Goal: Task Accomplishment & Management: Complete application form

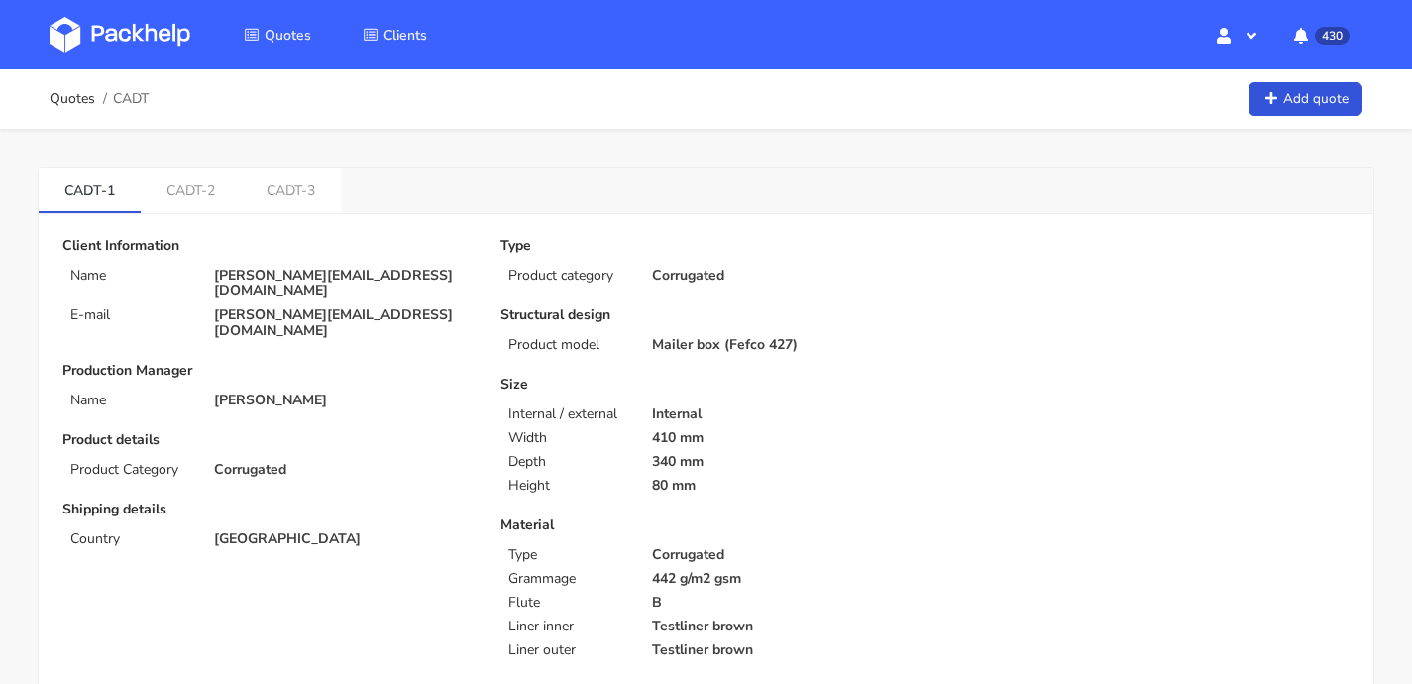
click at [139, 61] on link at bounding box center [135, 34] width 170 height 57
click at [141, 39] on img at bounding box center [120, 35] width 141 height 36
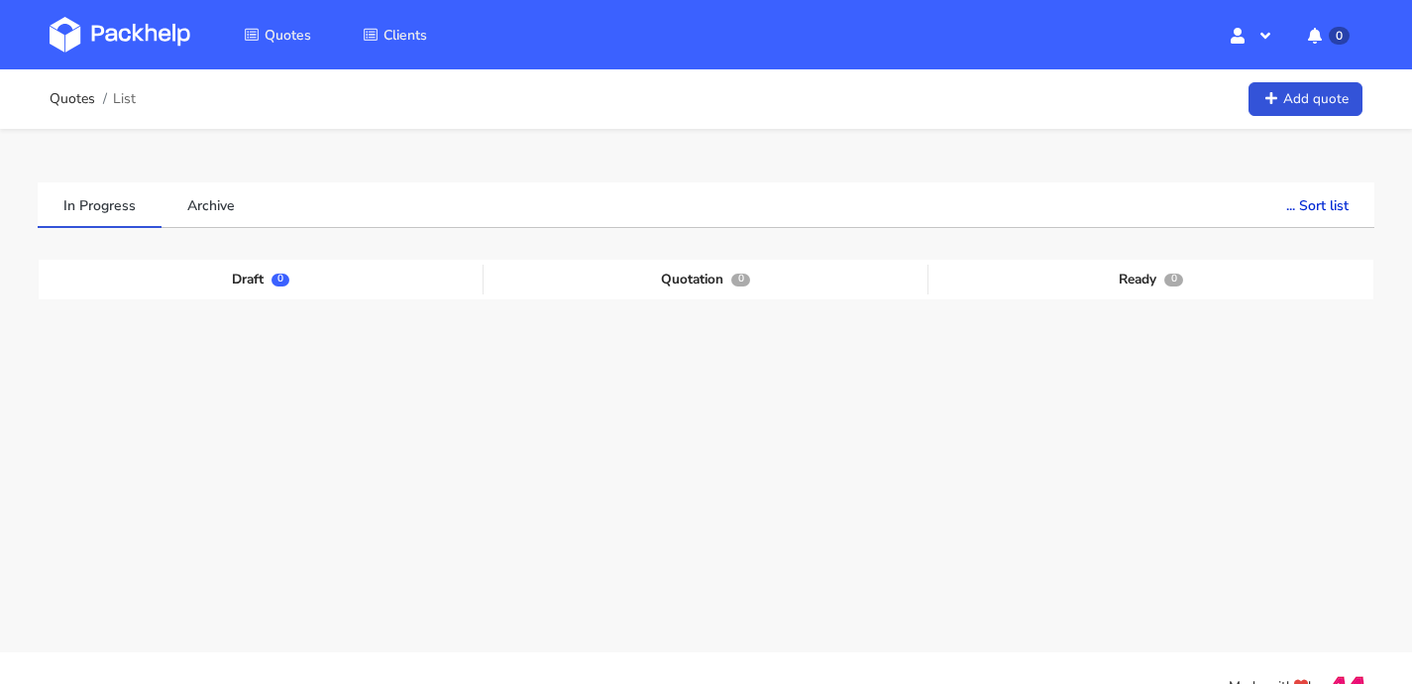
click at [141, 39] on img at bounding box center [120, 35] width 141 height 36
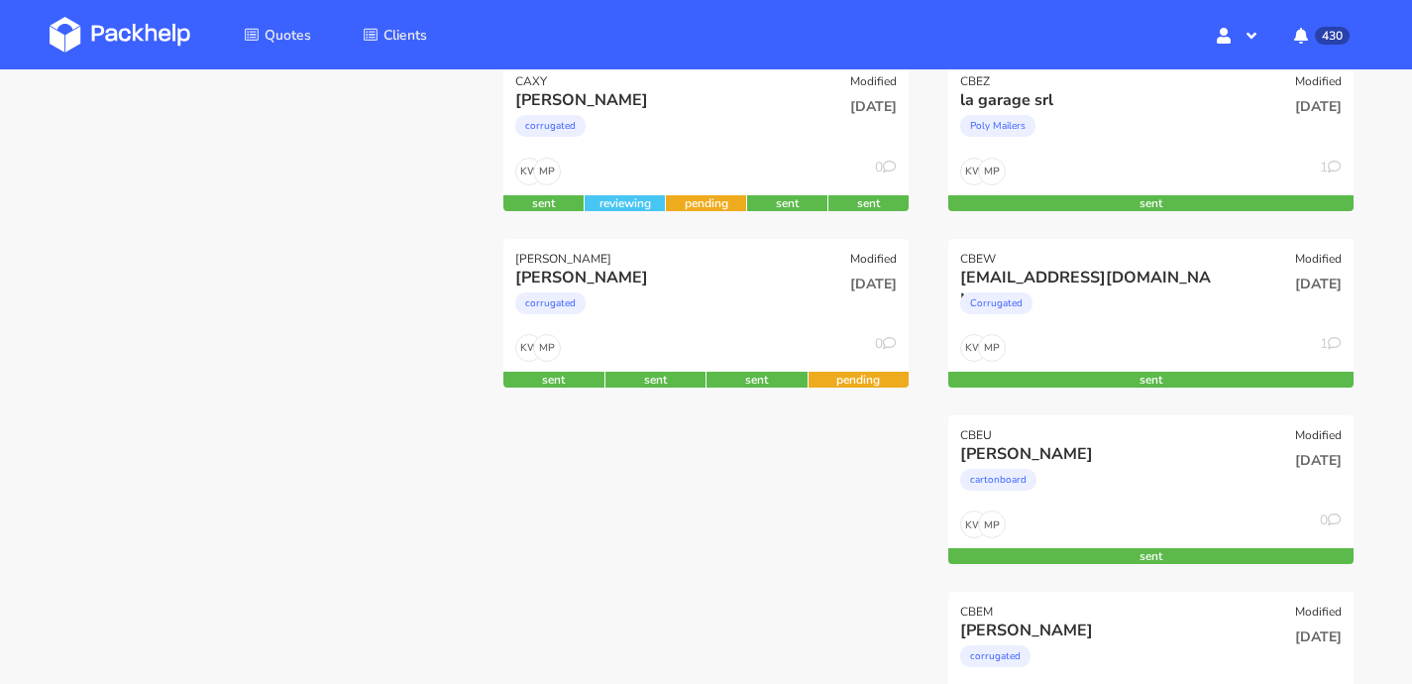
scroll to position [324, 0]
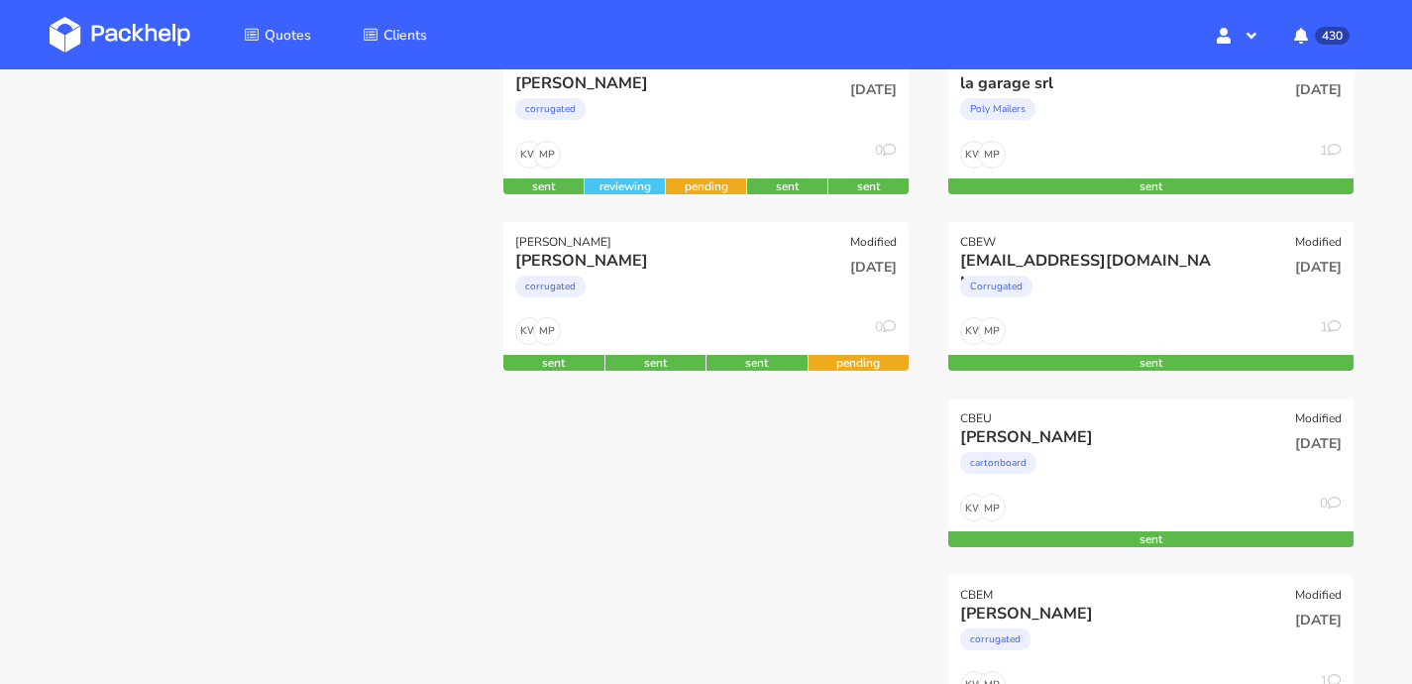
click at [147, 30] on img at bounding box center [120, 35] width 141 height 36
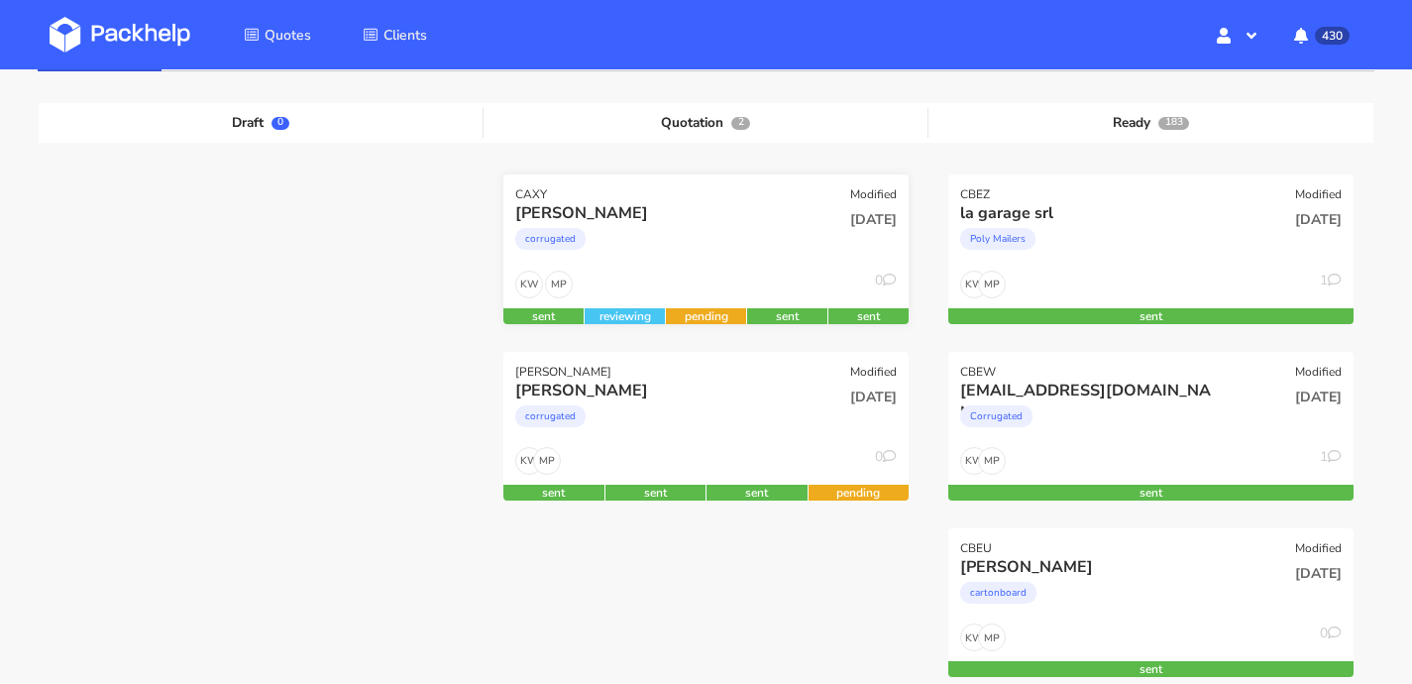
scroll to position [204, 0]
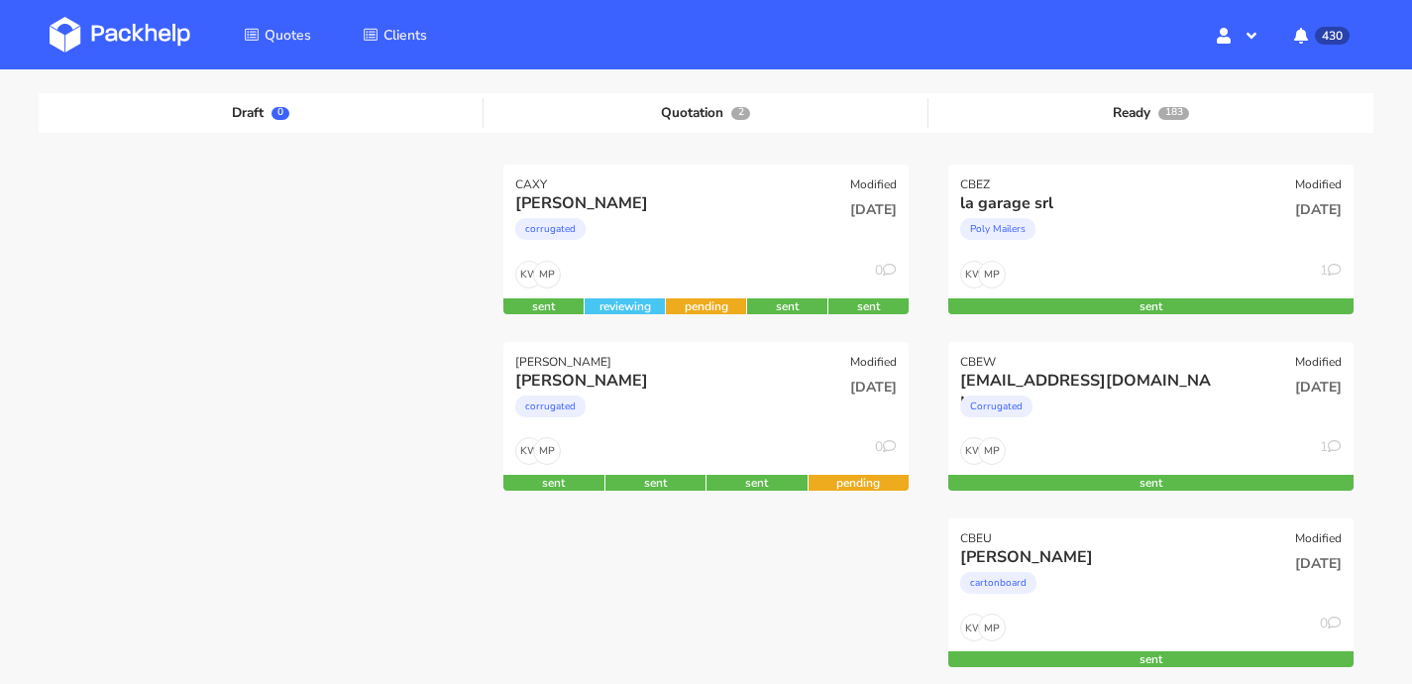
click at [142, 40] on img at bounding box center [120, 35] width 141 height 36
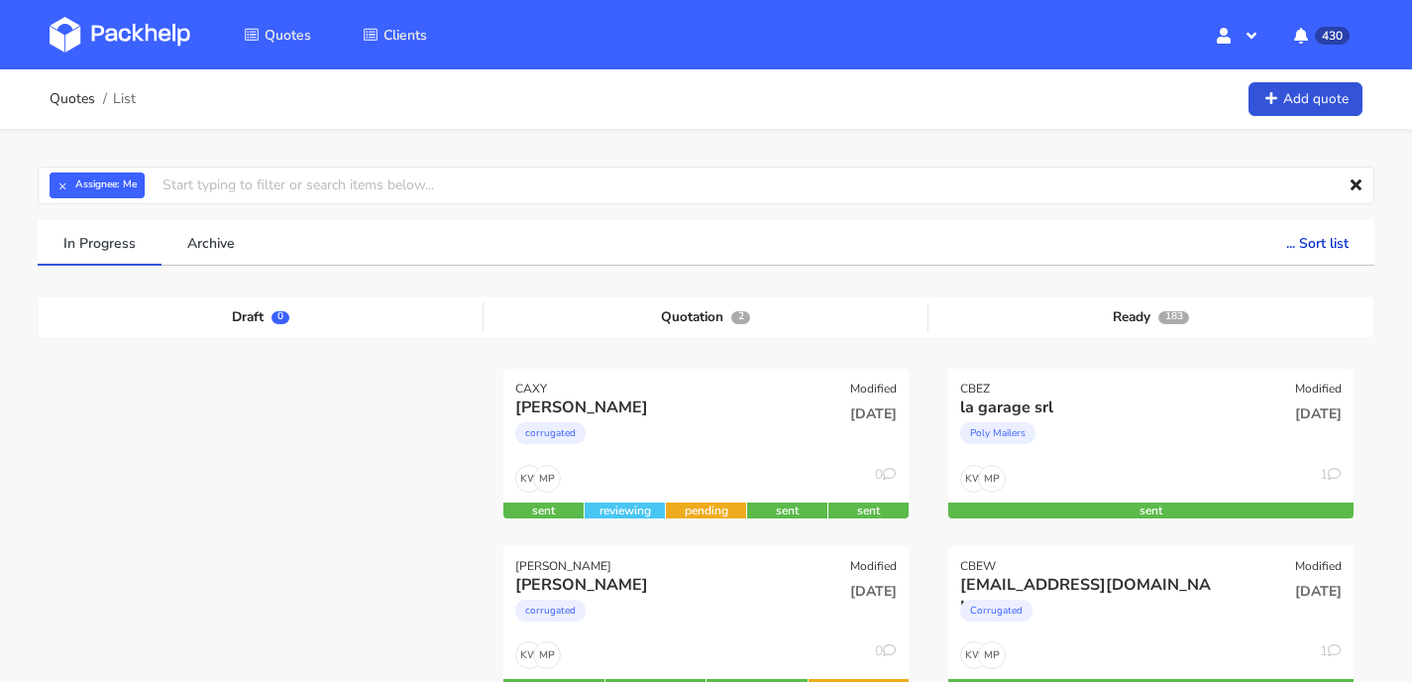
click at [132, 48] on img at bounding box center [120, 35] width 141 height 36
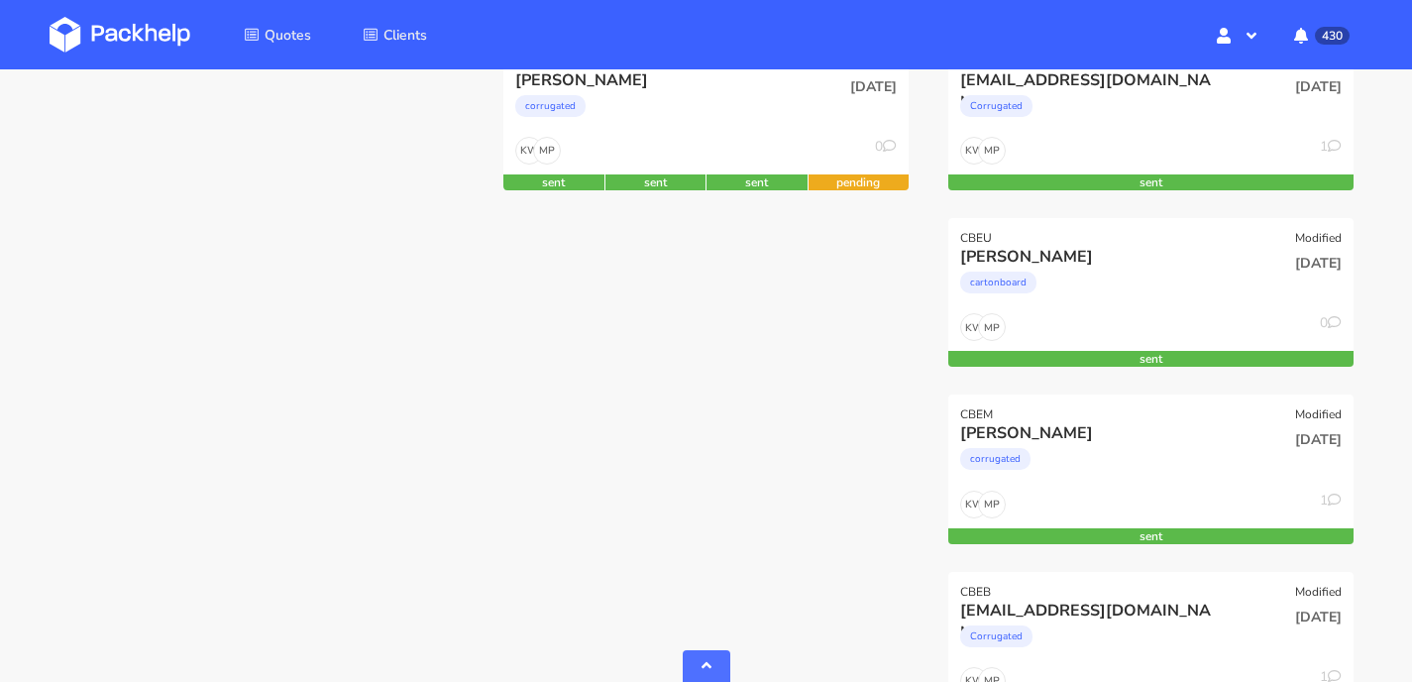
scroll to position [511, 0]
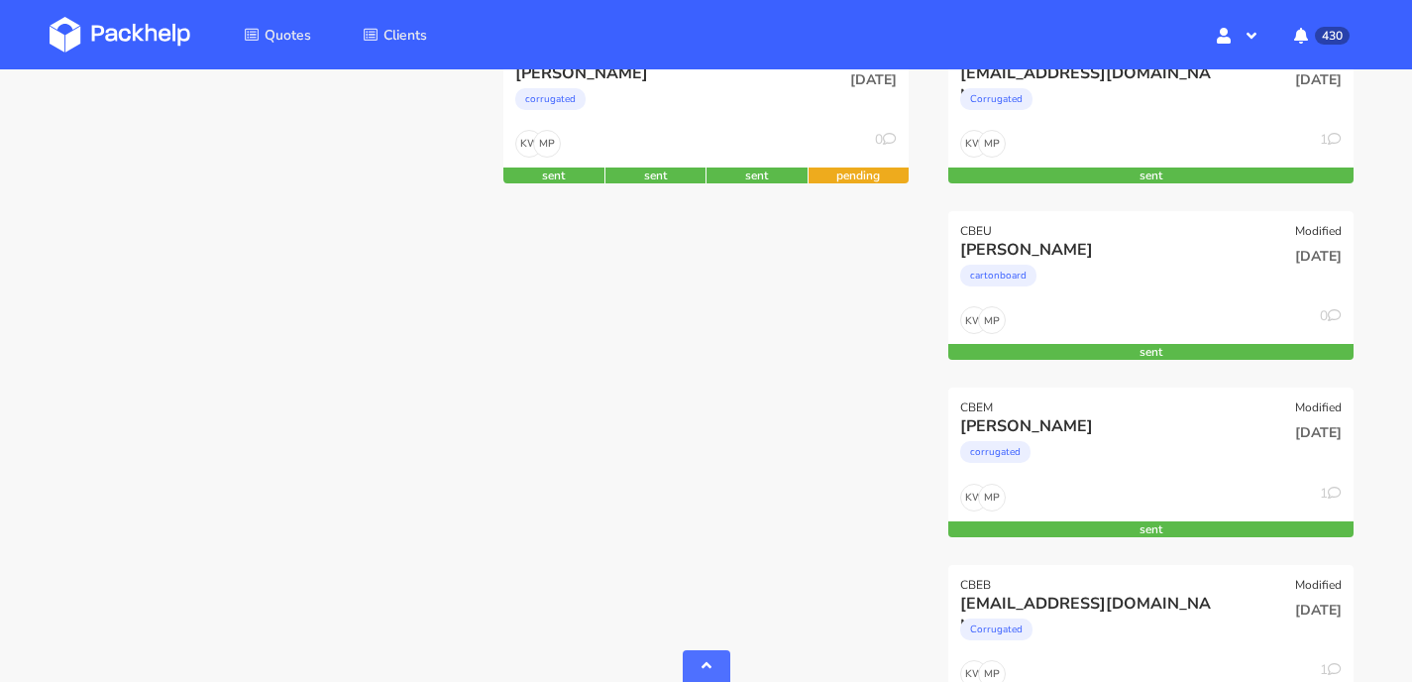
click at [159, 43] on img at bounding box center [120, 35] width 141 height 36
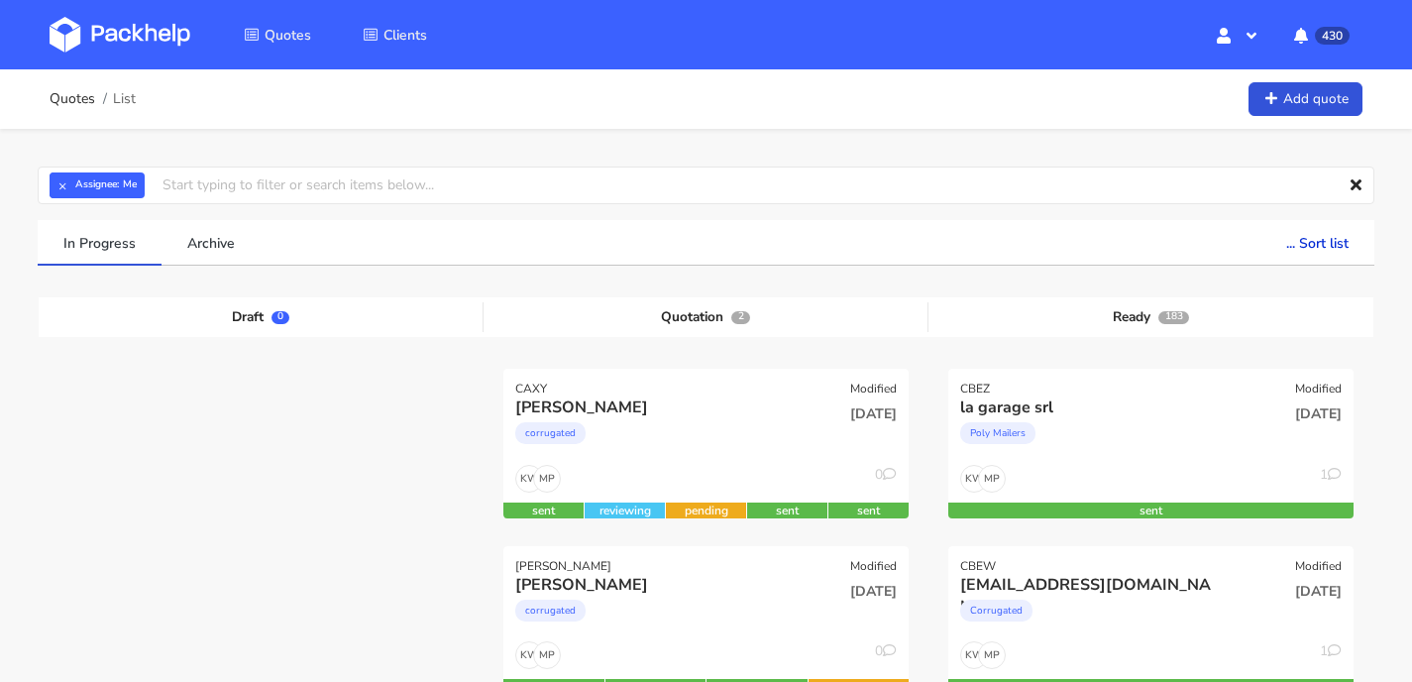
click at [148, 21] on img at bounding box center [120, 35] width 141 height 36
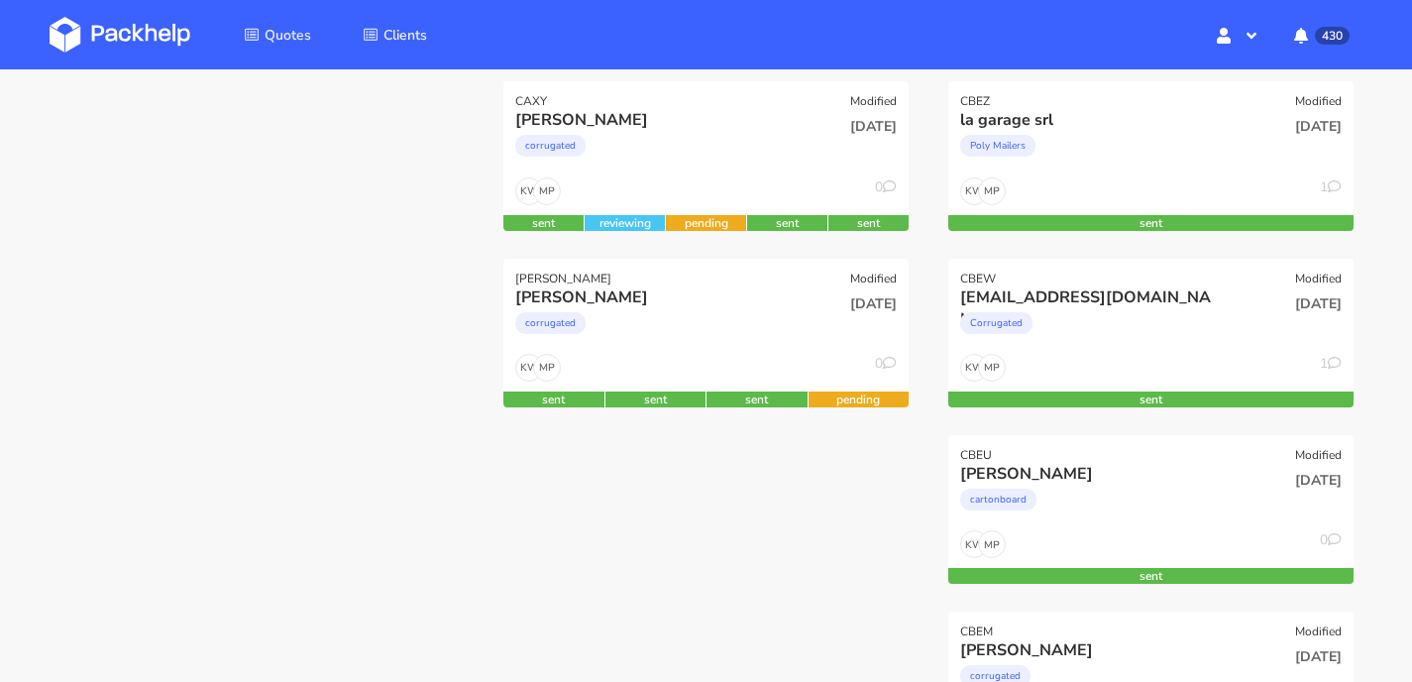
scroll to position [288, 0]
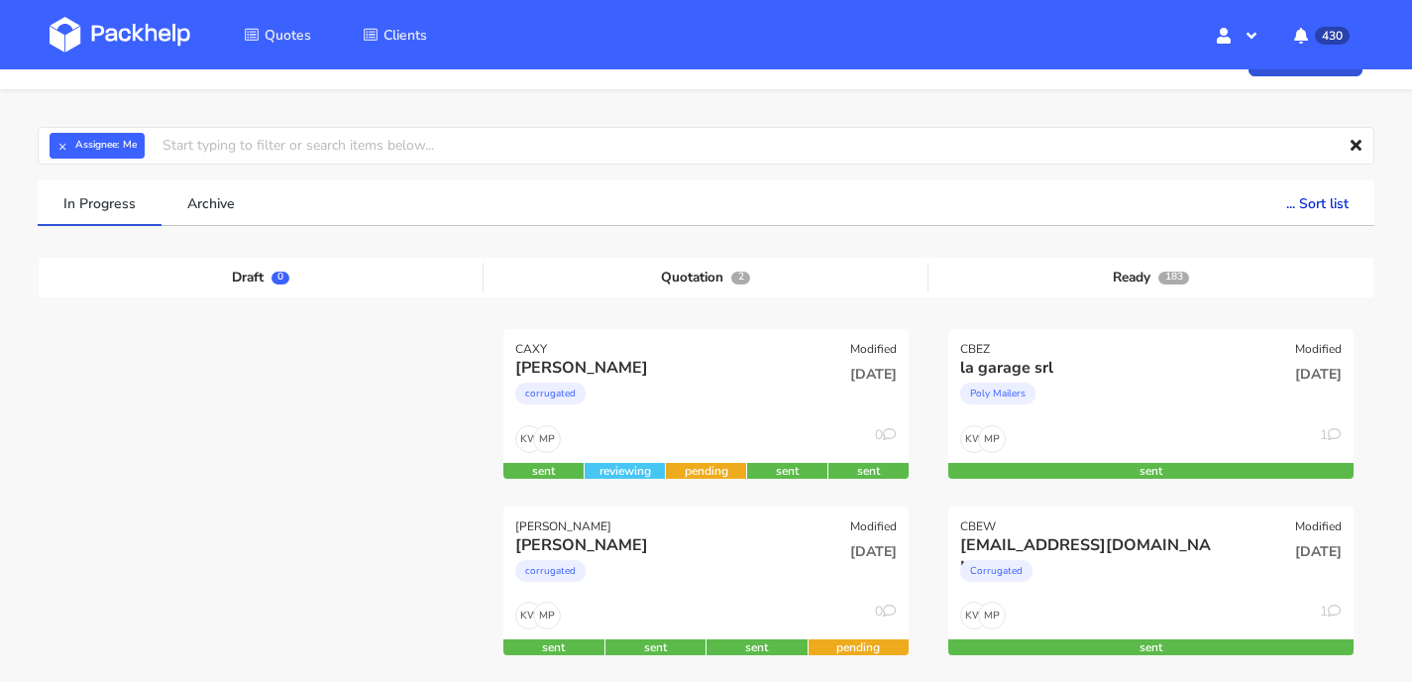
click at [79, 26] on img at bounding box center [120, 35] width 141 height 36
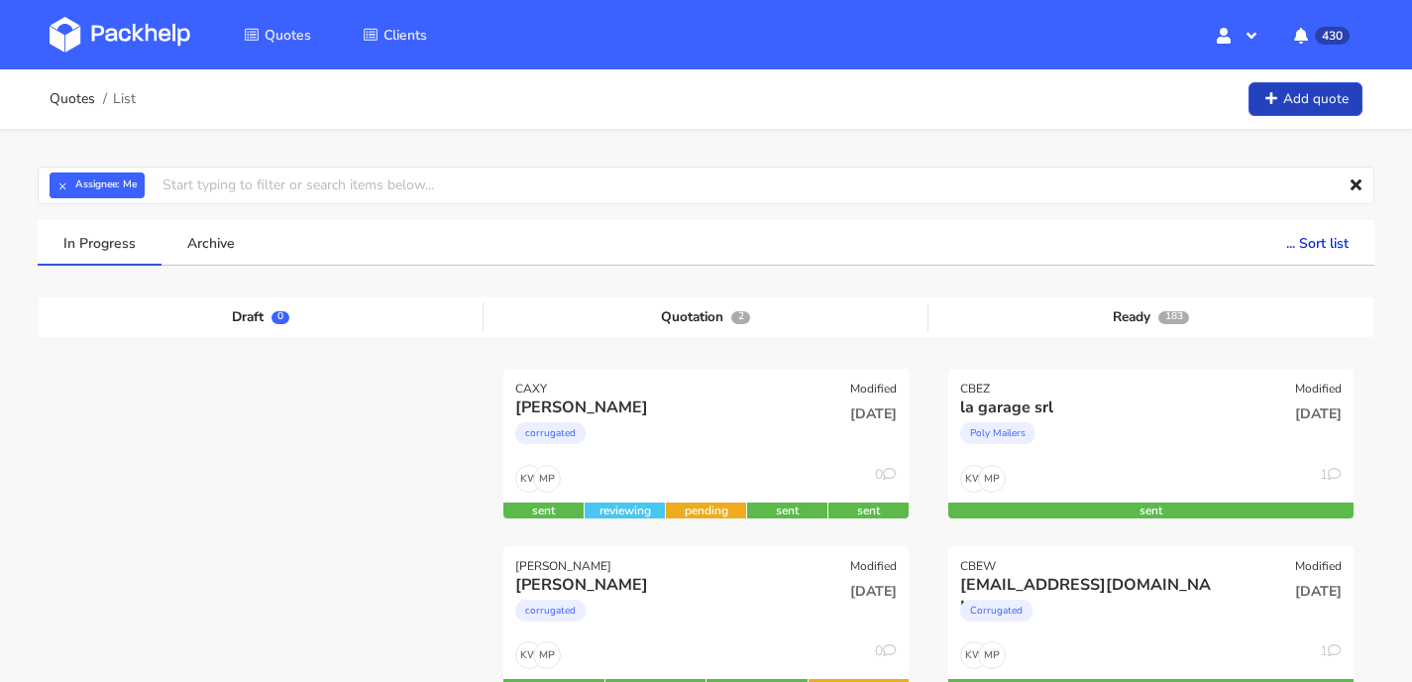
click at [1275, 107] on link "Add quote" at bounding box center [1305, 99] width 114 height 35
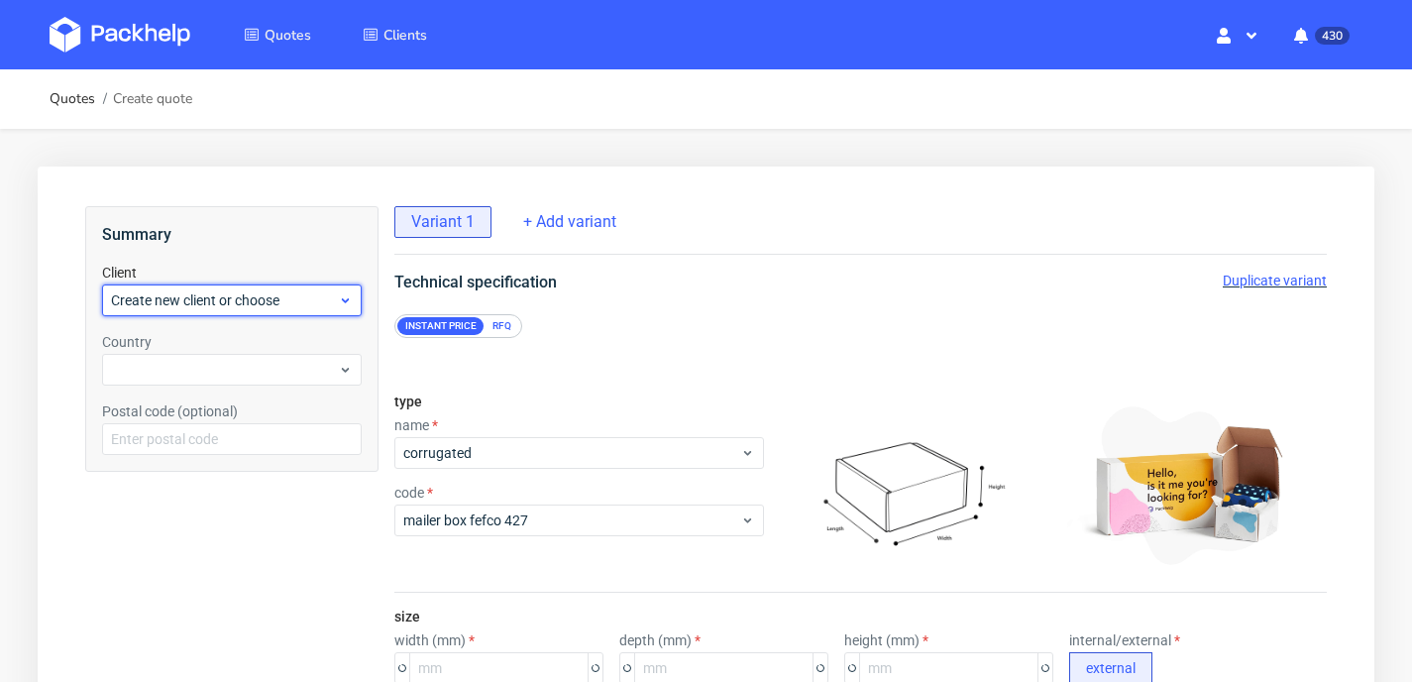
click at [245, 305] on span "Create new client or choose" at bounding box center [224, 300] width 227 height 20
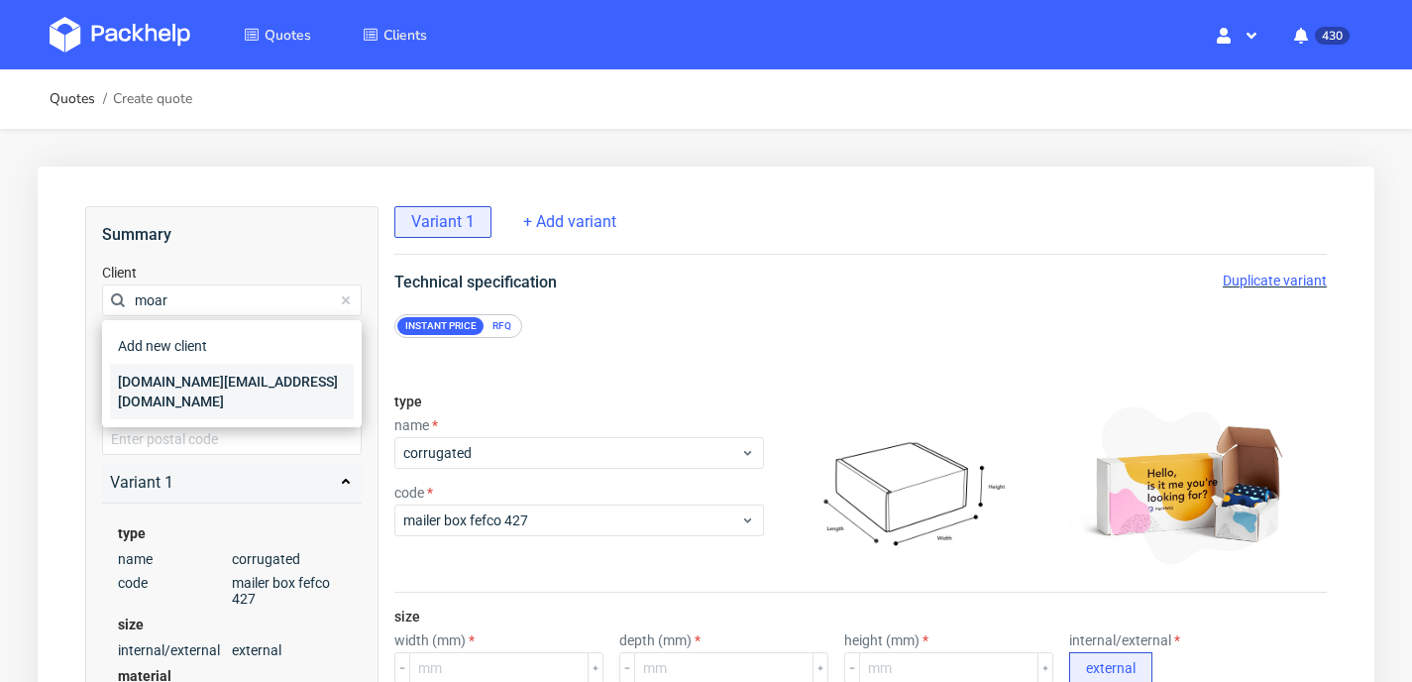
type input "moar"
click at [211, 387] on div "moar.business@gmail.com" at bounding box center [232, 391] width 244 height 55
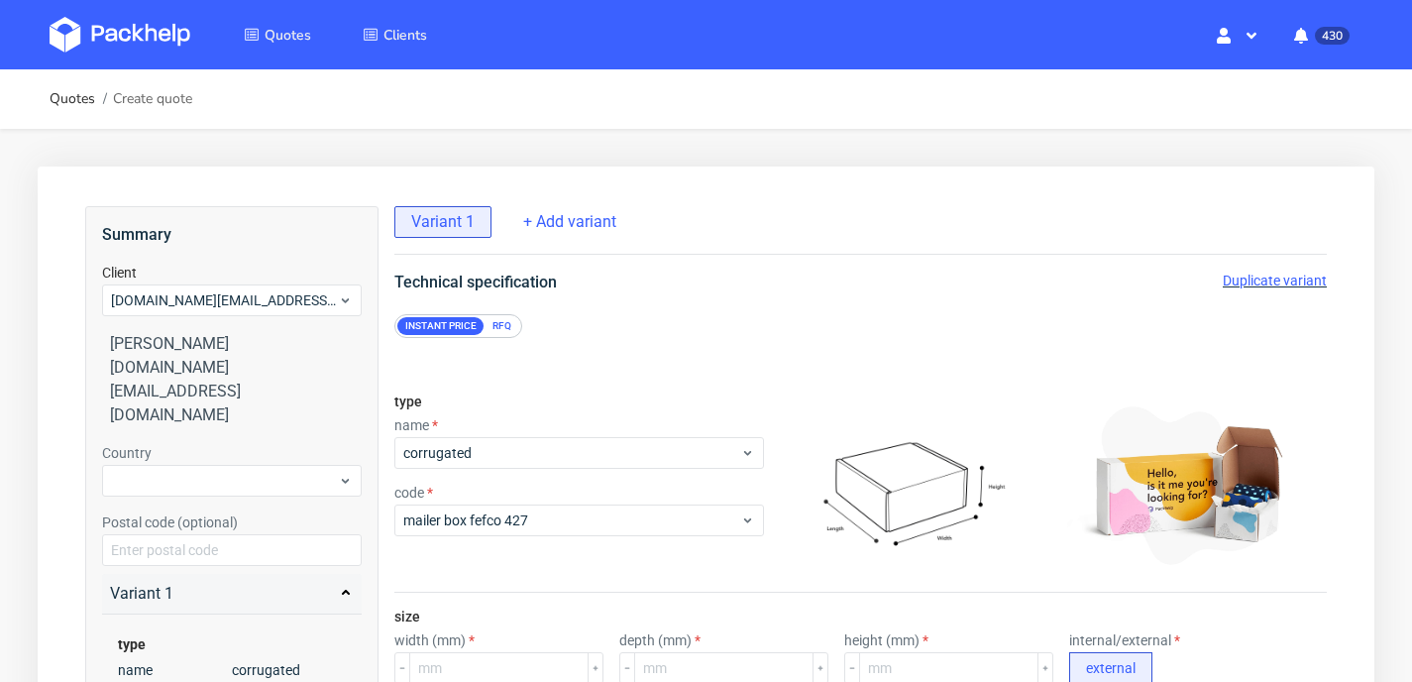
click at [493, 327] on div "RFQ" at bounding box center [501, 326] width 35 height 18
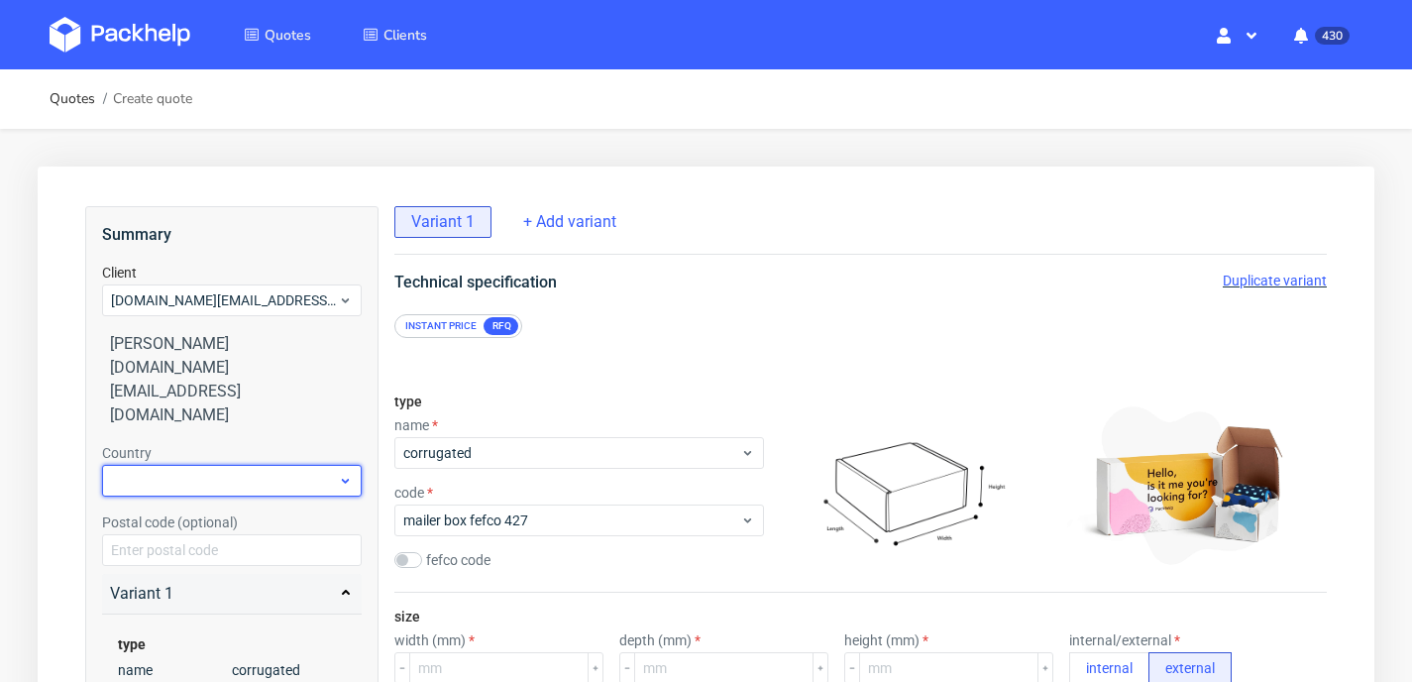
click at [347, 473] on icon at bounding box center [345, 481] width 15 height 16
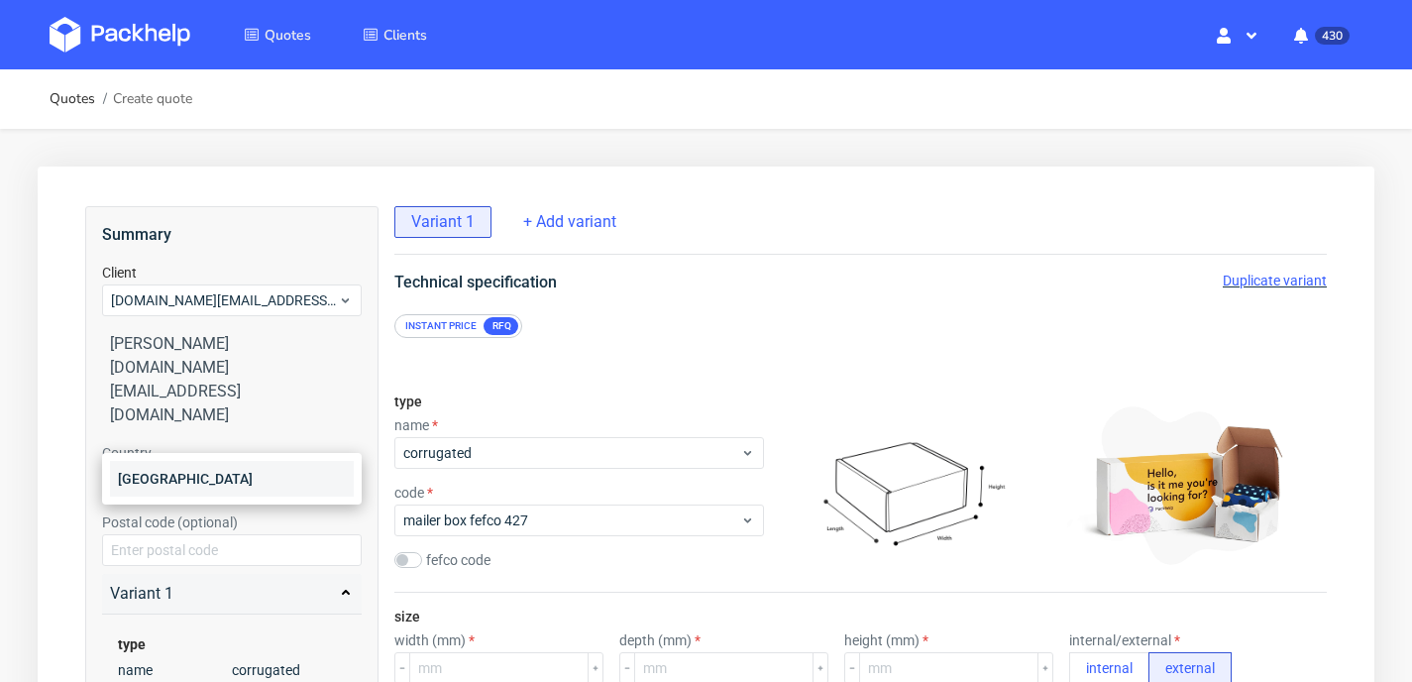
type input "net"
click at [320, 485] on div "Netherlands" at bounding box center [232, 479] width 244 height 36
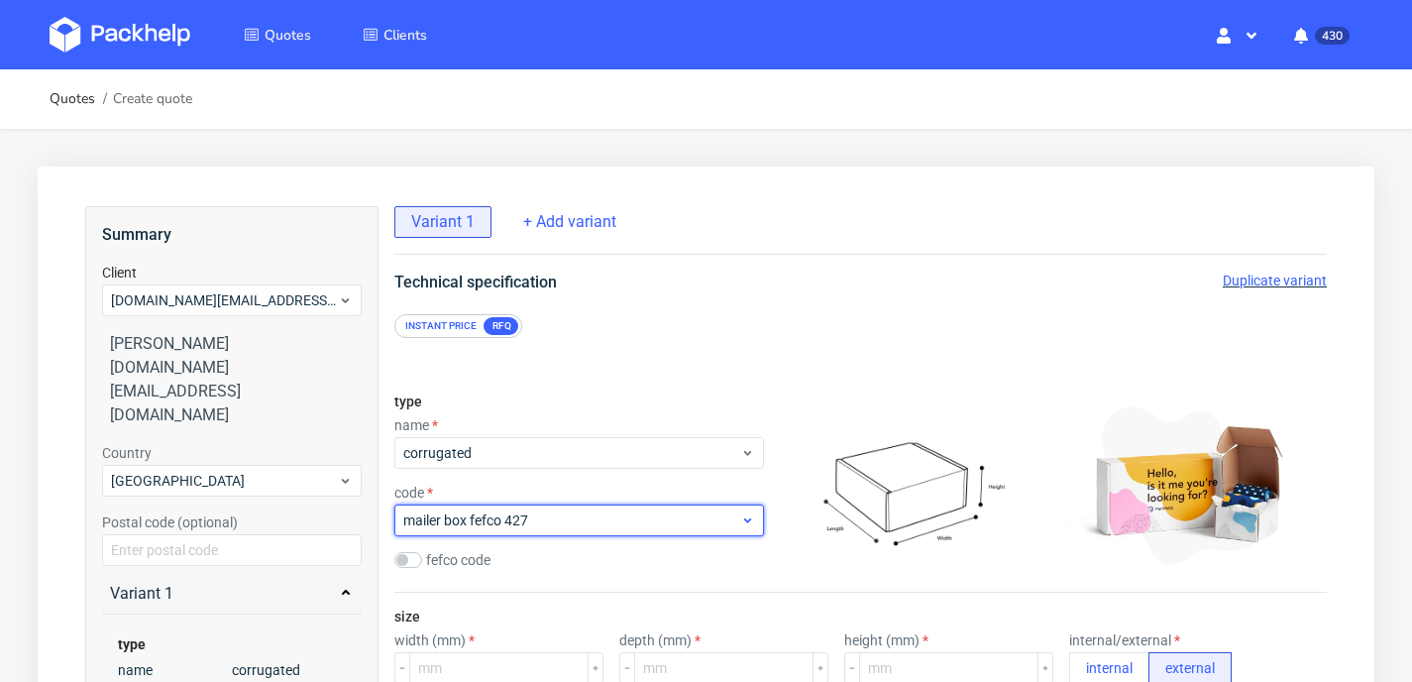
click at [470, 533] on div "mailer box fefco 427" at bounding box center [579, 520] width 370 height 32
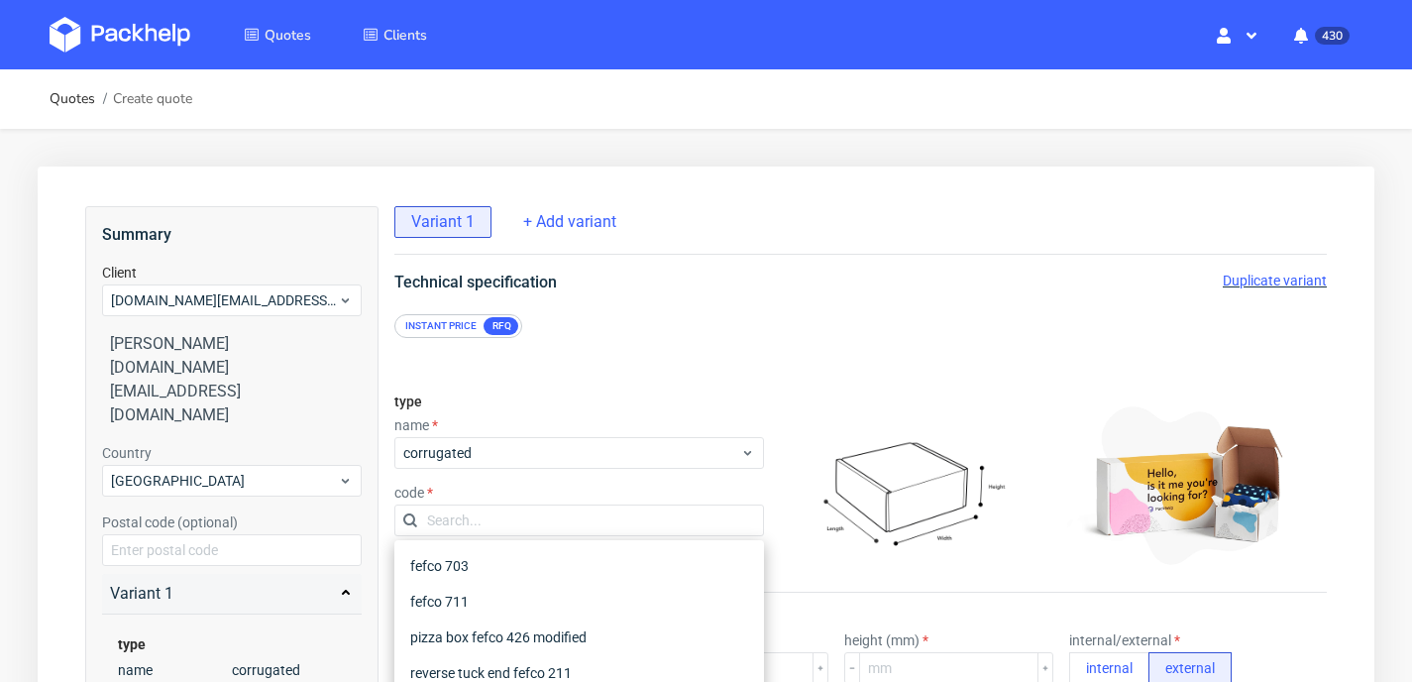
scroll to position [247, 0]
click at [478, 575] on div "fefco 703" at bounding box center [579, 569] width 354 height 36
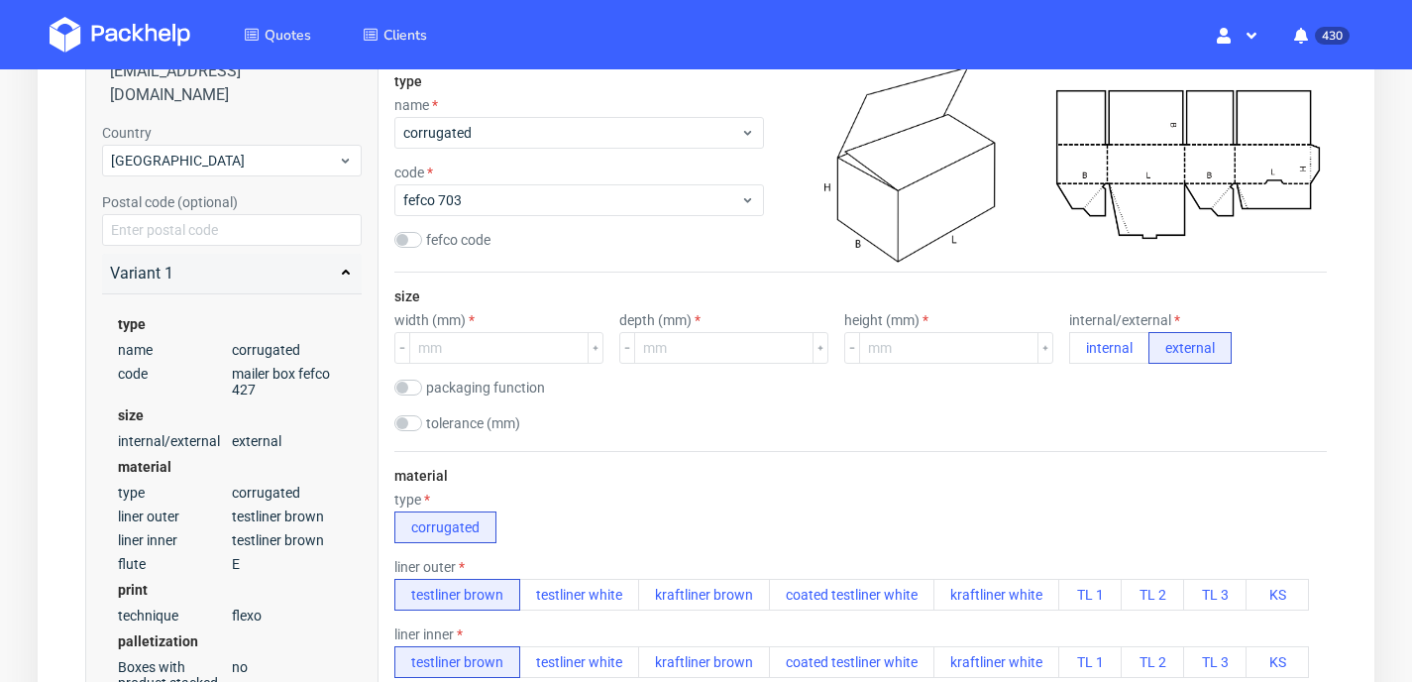
scroll to position [326, 0]
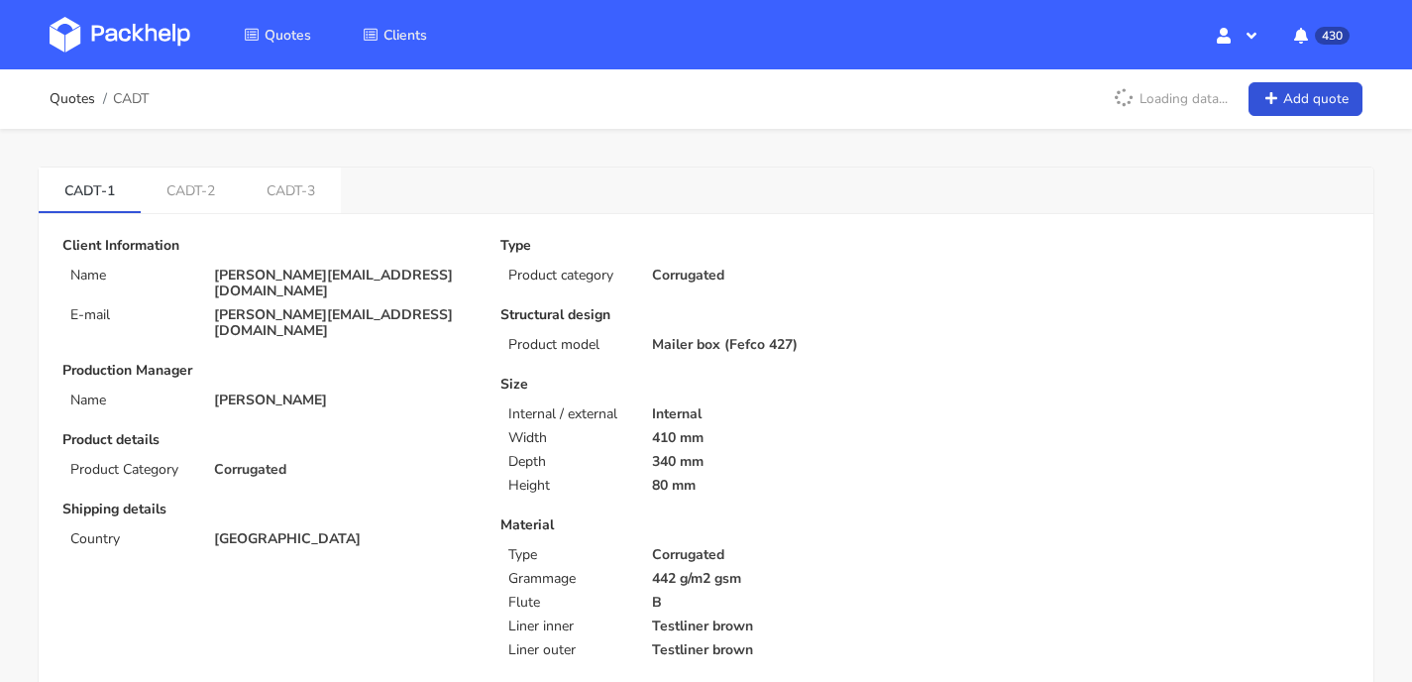
click at [131, 30] on img at bounding box center [120, 35] width 141 height 36
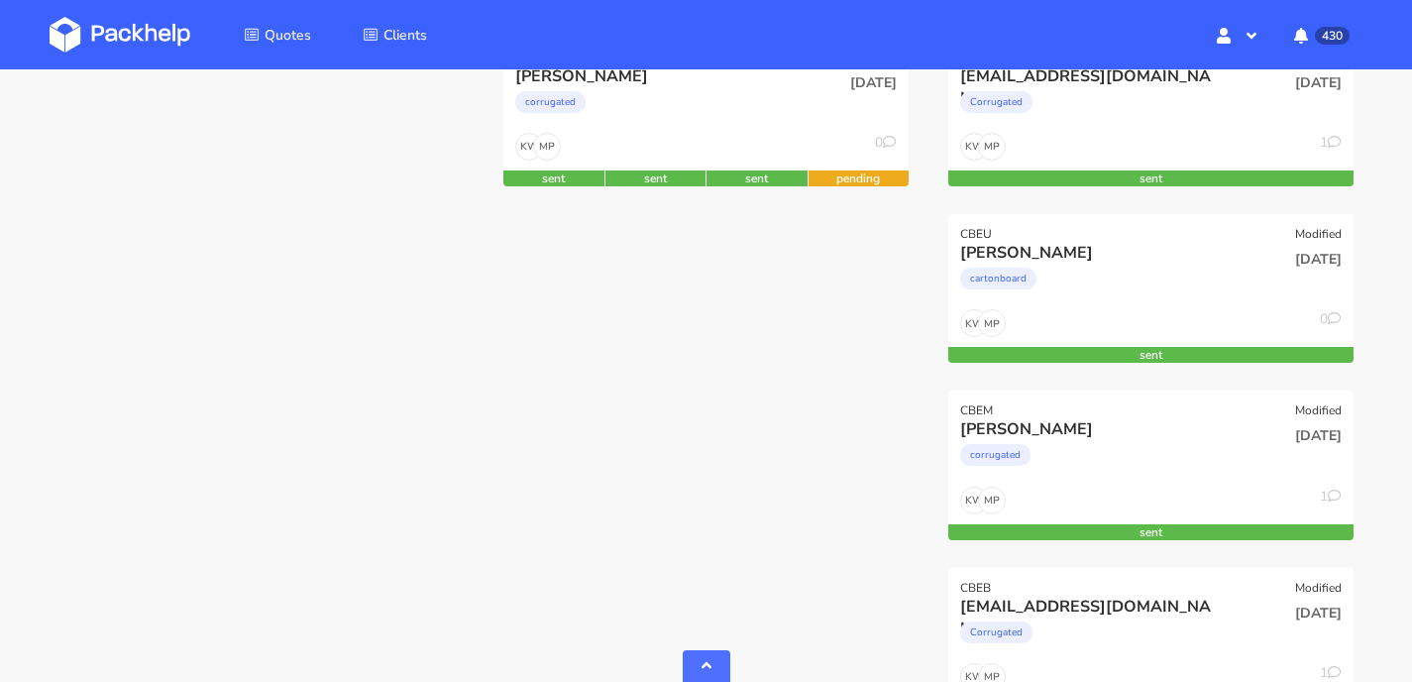
scroll to position [532, 0]
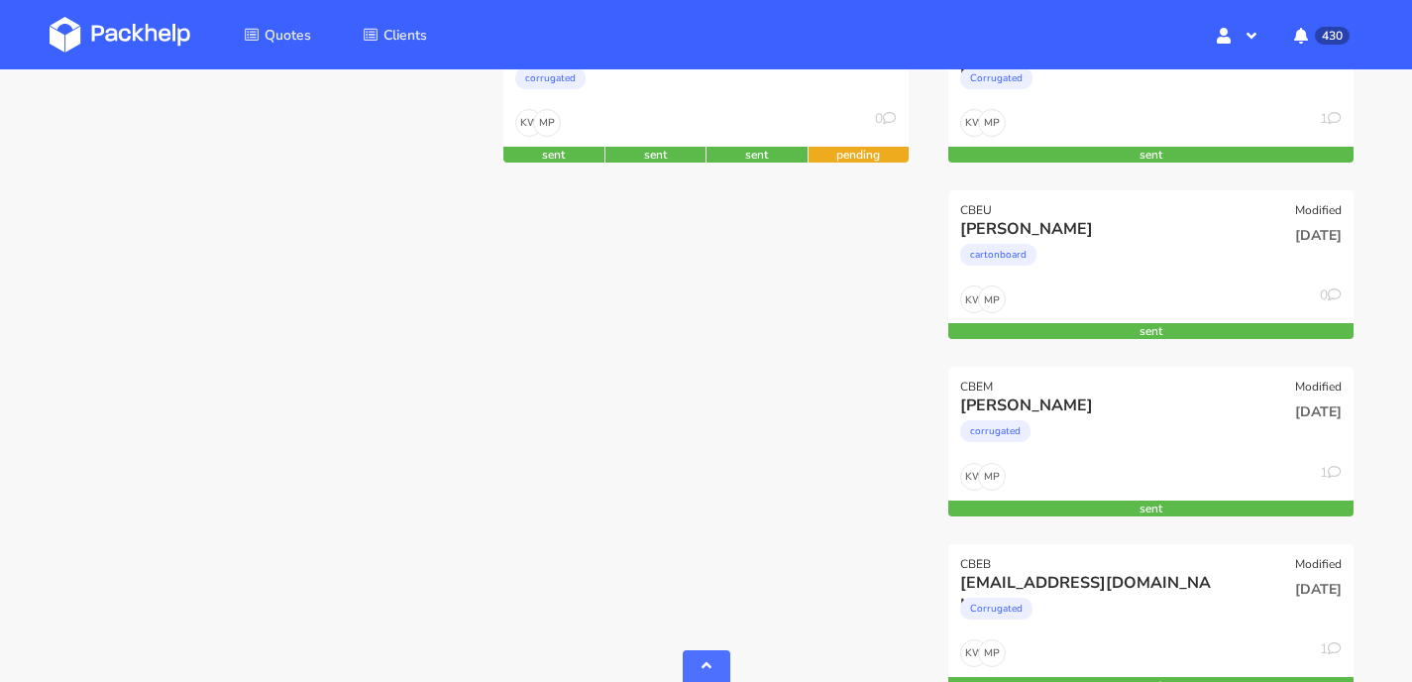
click at [97, 22] on img at bounding box center [120, 35] width 141 height 36
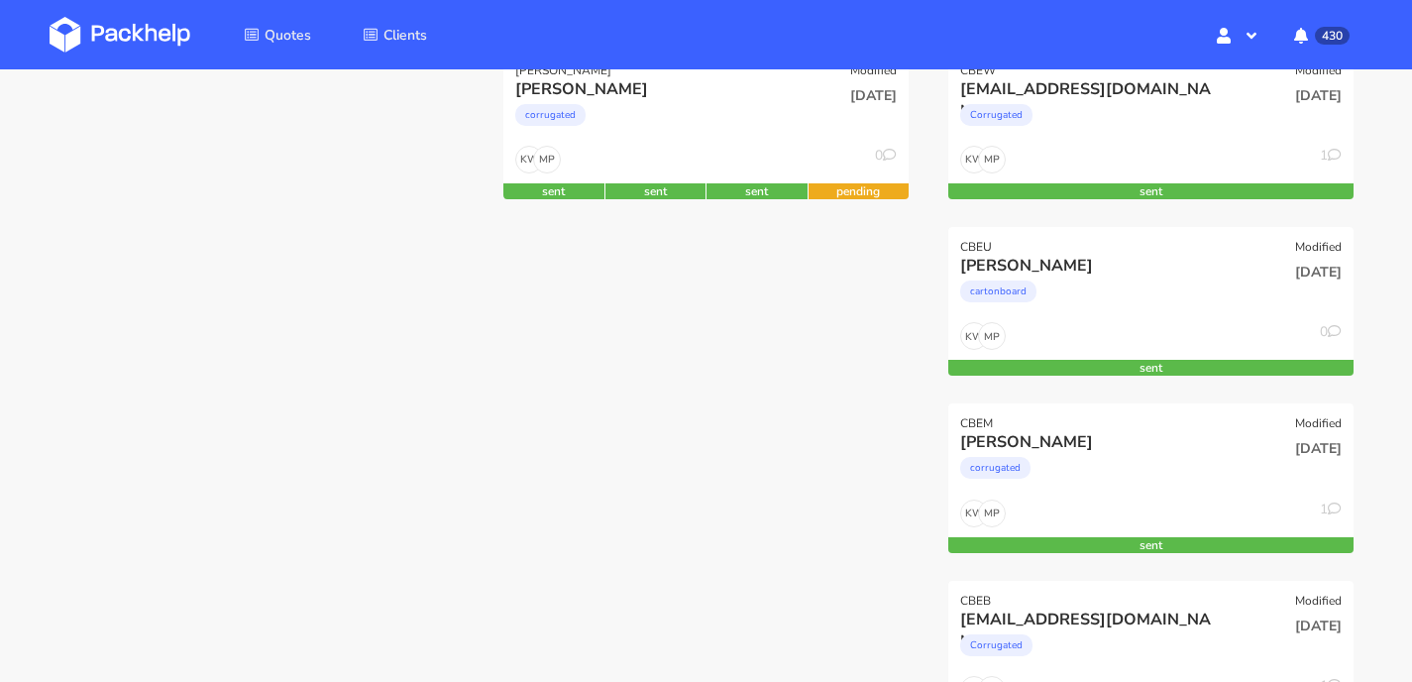
scroll to position [496, 0]
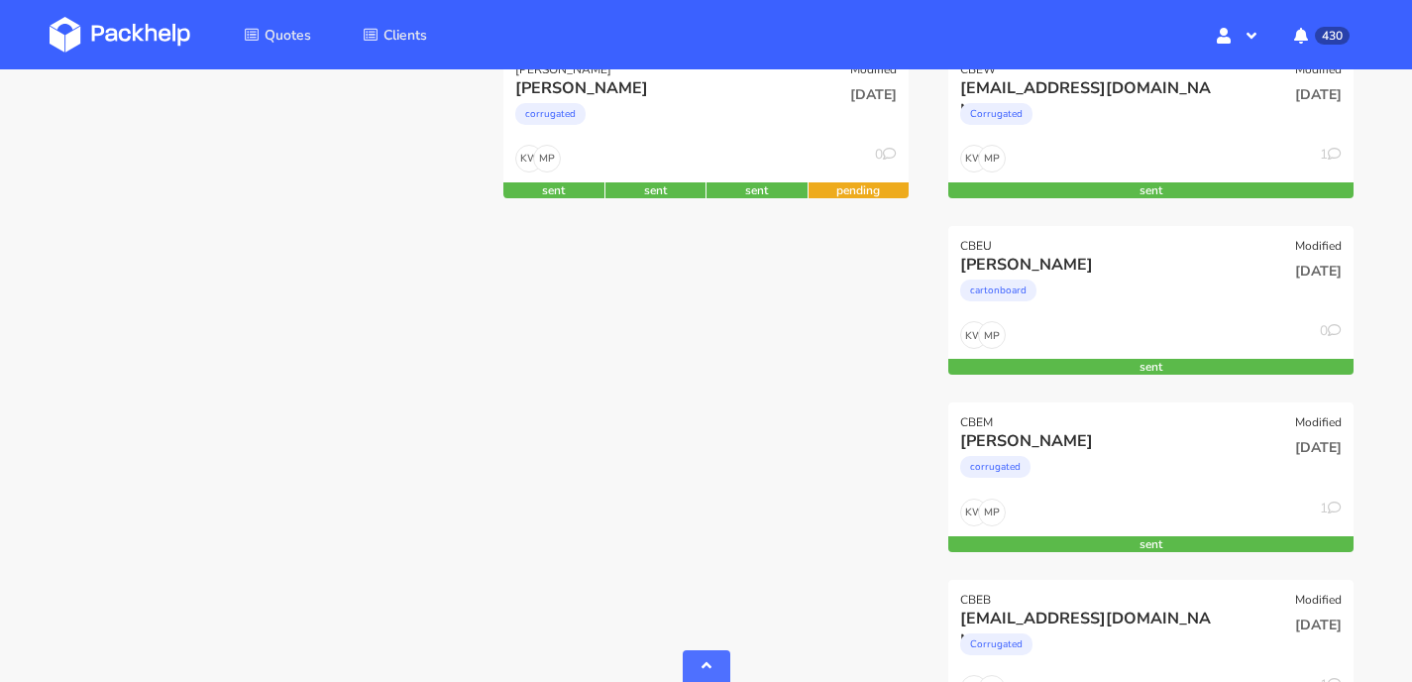
click at [56, 34] on img at bounding box center [120, 35] width 141 height 36
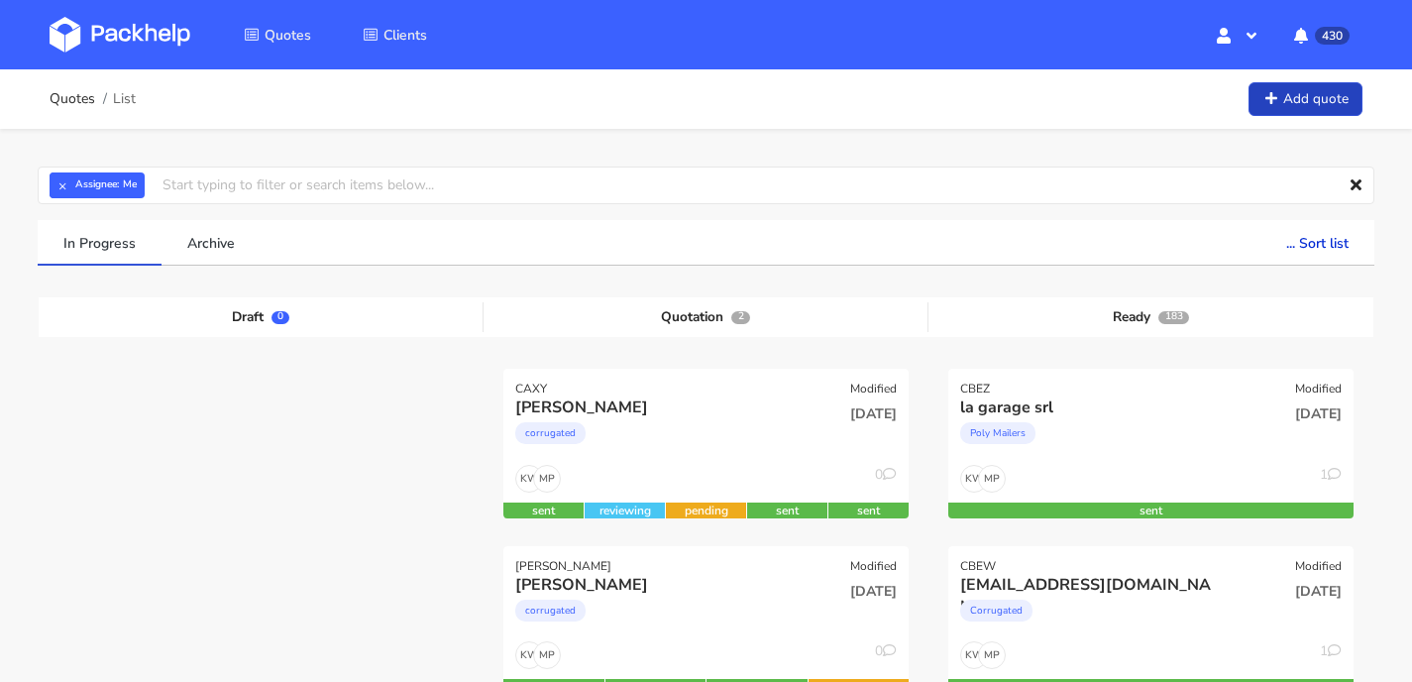
click at [1323, 92] on link "Add quote" at bounding box center [1305, 99] width 114 height 35
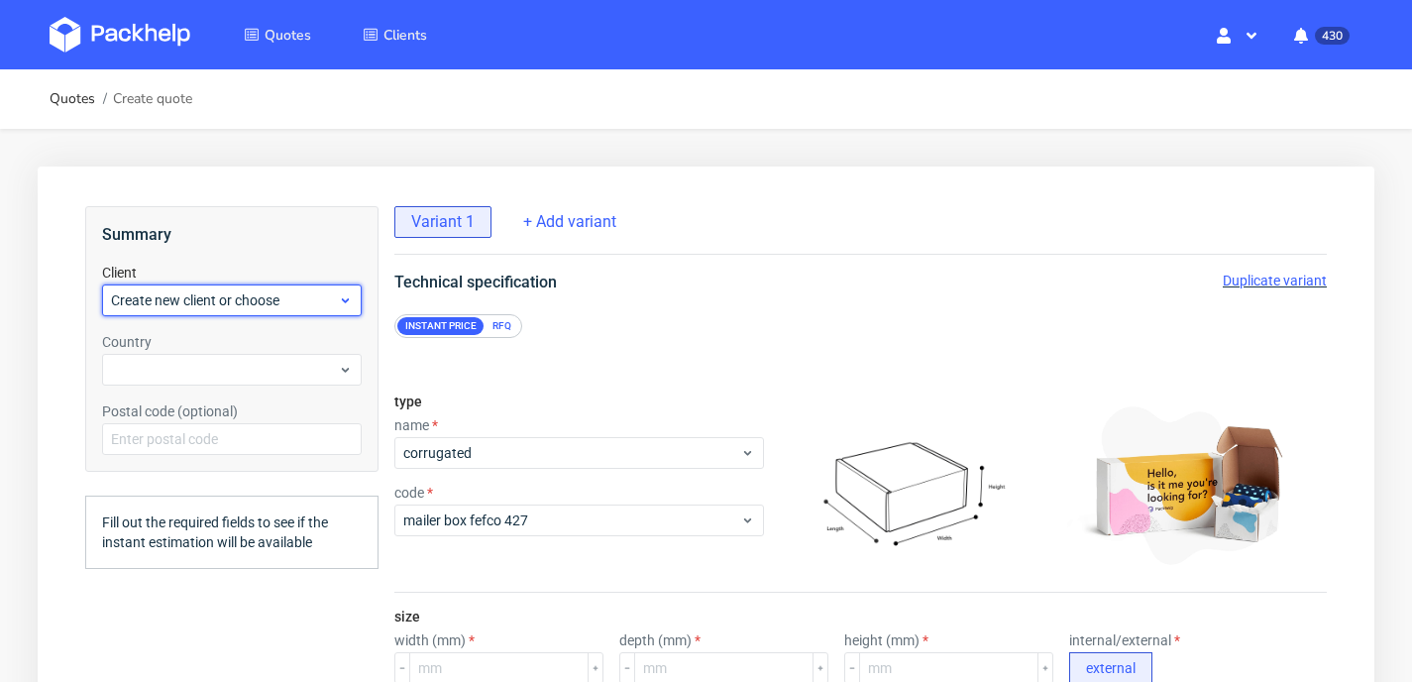
click at [303, 300] on span "Create new client or choose" at bounding box center [224, 300] width 227 height 20
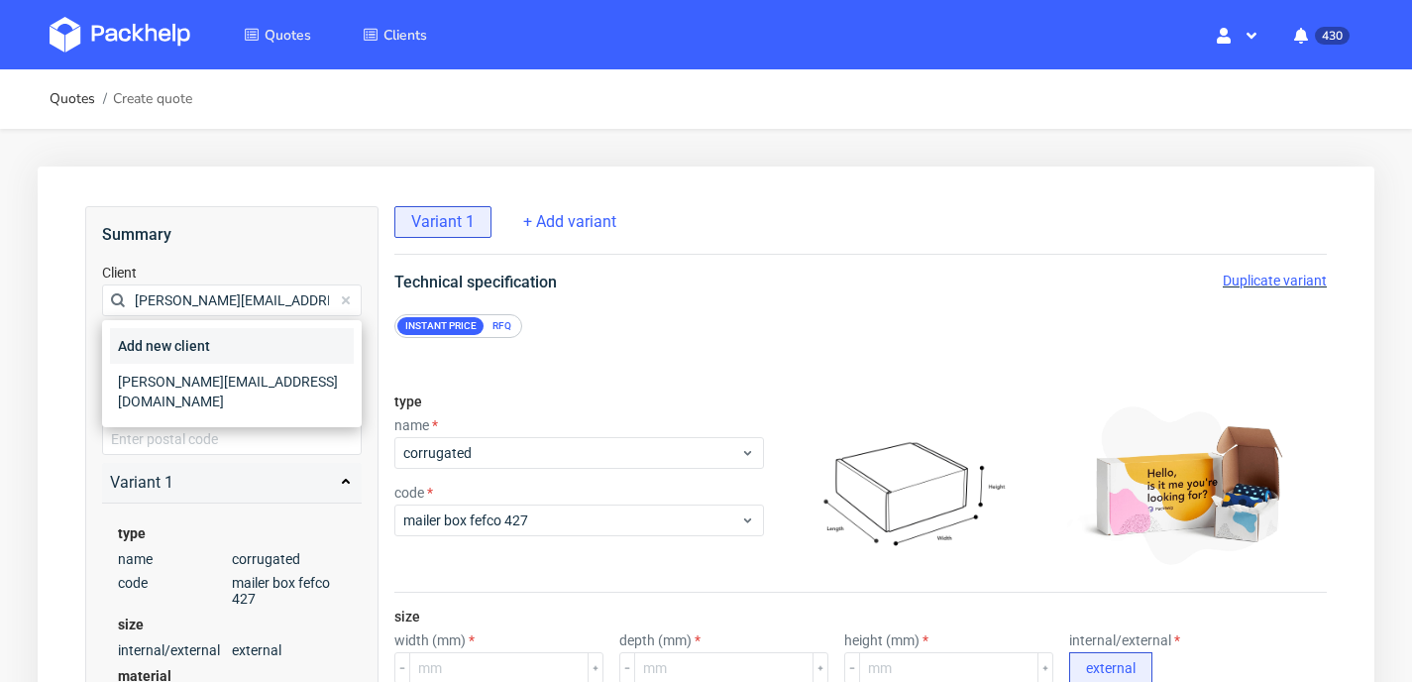
type input "d.vutera@miaburton.com"
click at [279, 332] on div "Add new client" at bounding box center [232, 346] width 244 height 36
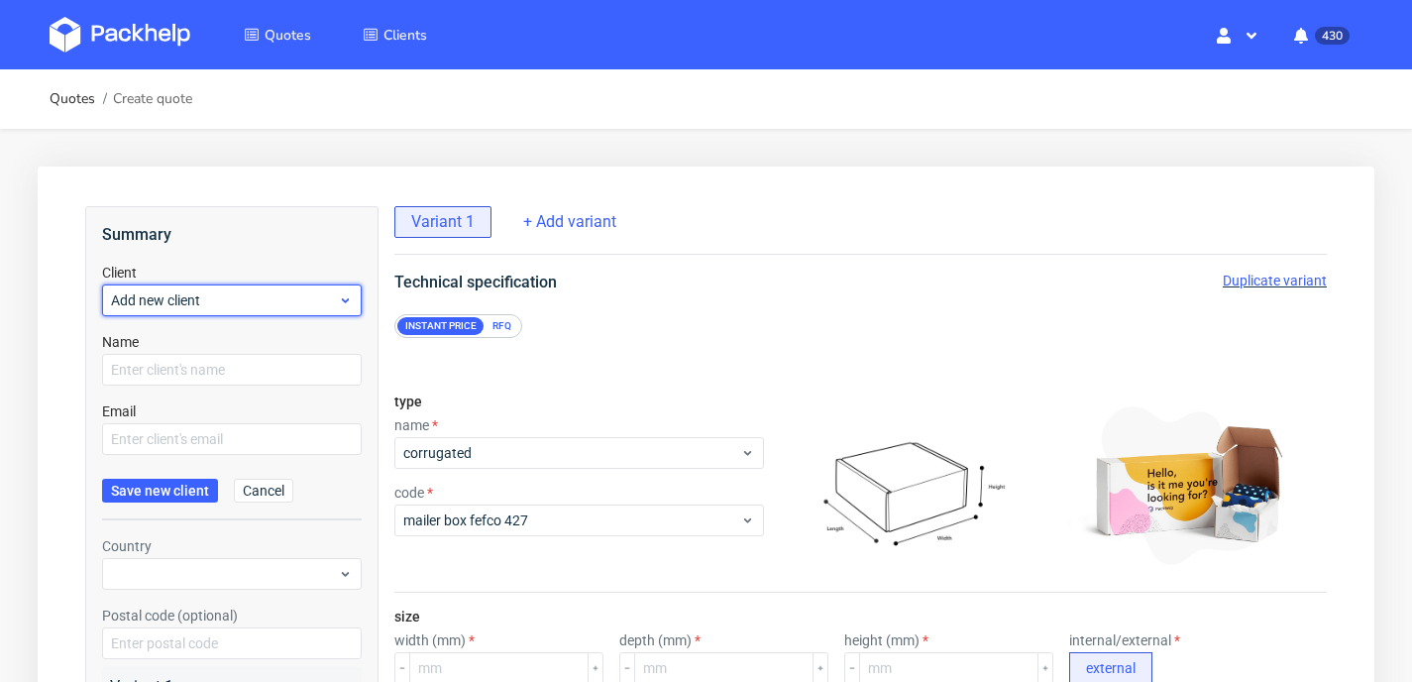
click at [290, 307] on span "Add new client" at bounding box center [224, 300] width 227 height 20
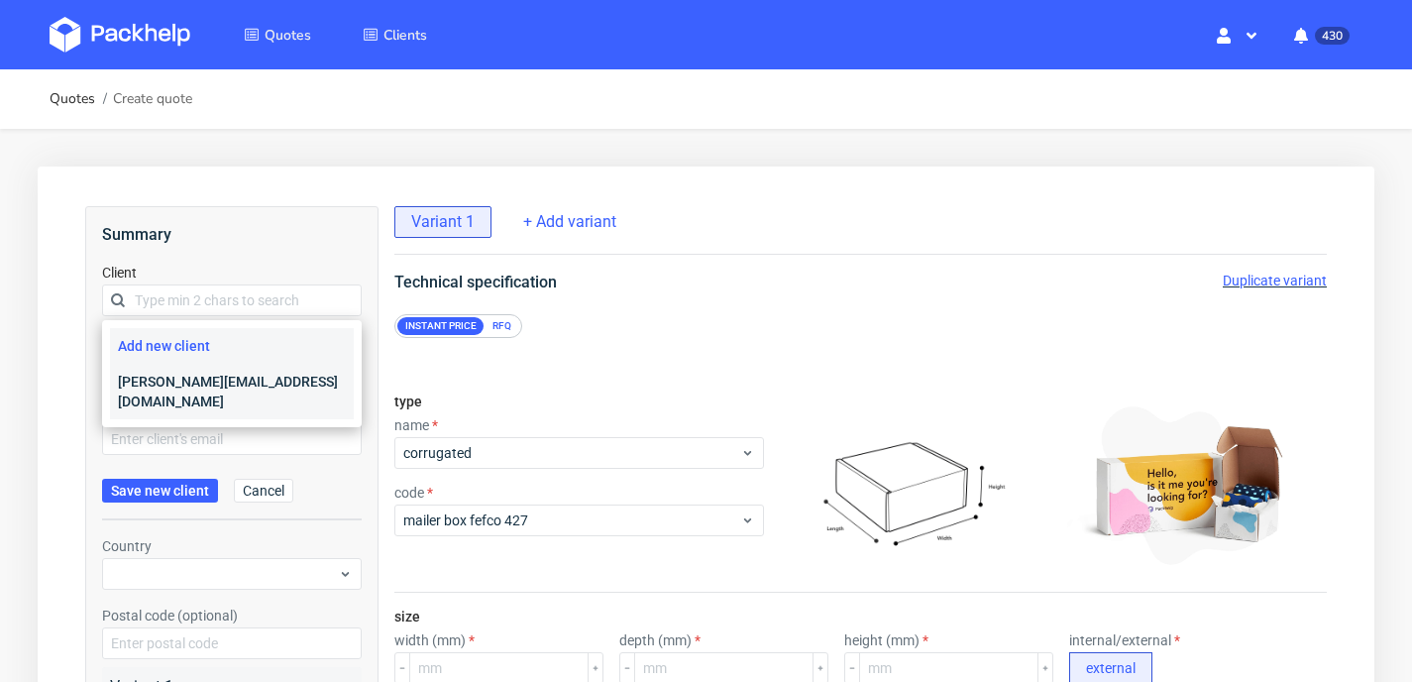
click at [260, 386] on div "d.vutera@miaburton.com" at bounding box center [232, 391] width 244 height 55
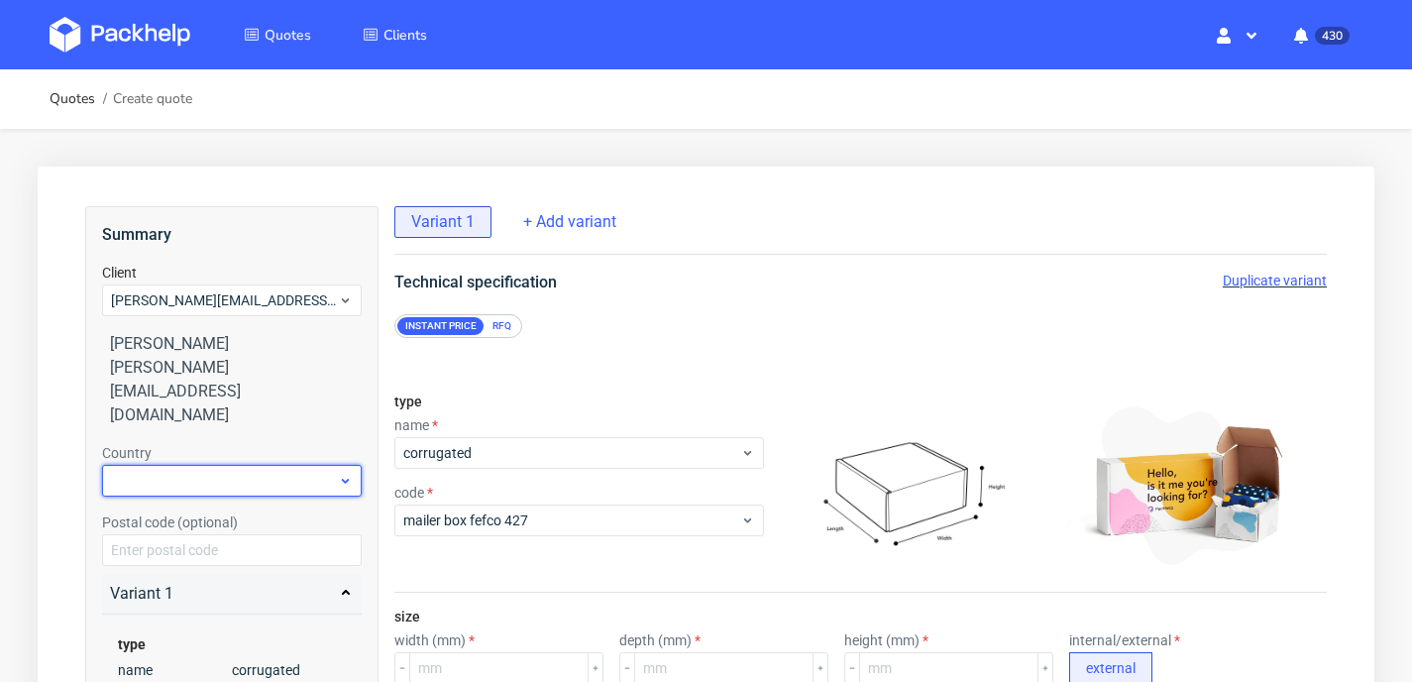
click at [316, 465] on div at bounding box center [232, 481] width 260 height 32
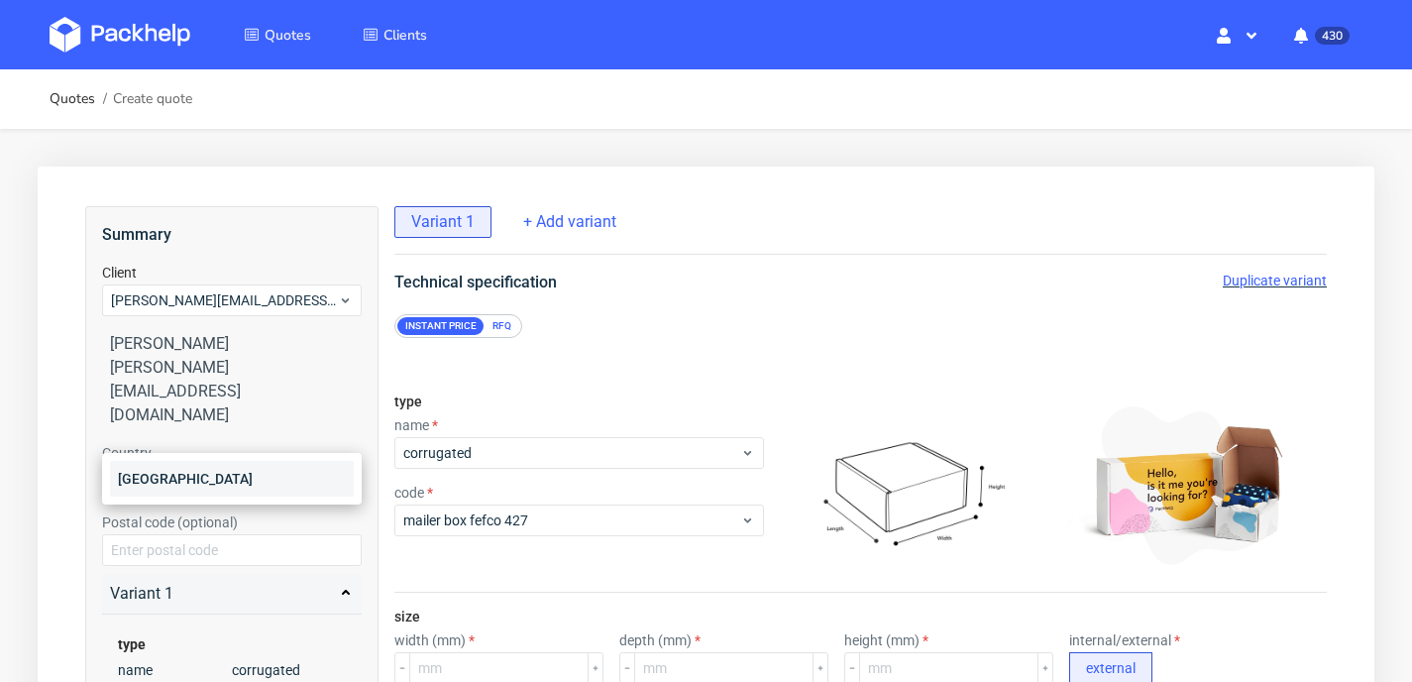
type input "ital"
click at [234, 476] on div "[GEOGRAPHIC_DATA]" at bounding box center [232, 479] width 244 height 36
click at [489, 329] on div "RFQ" at bounding box center [501, 326] width 35 height 18
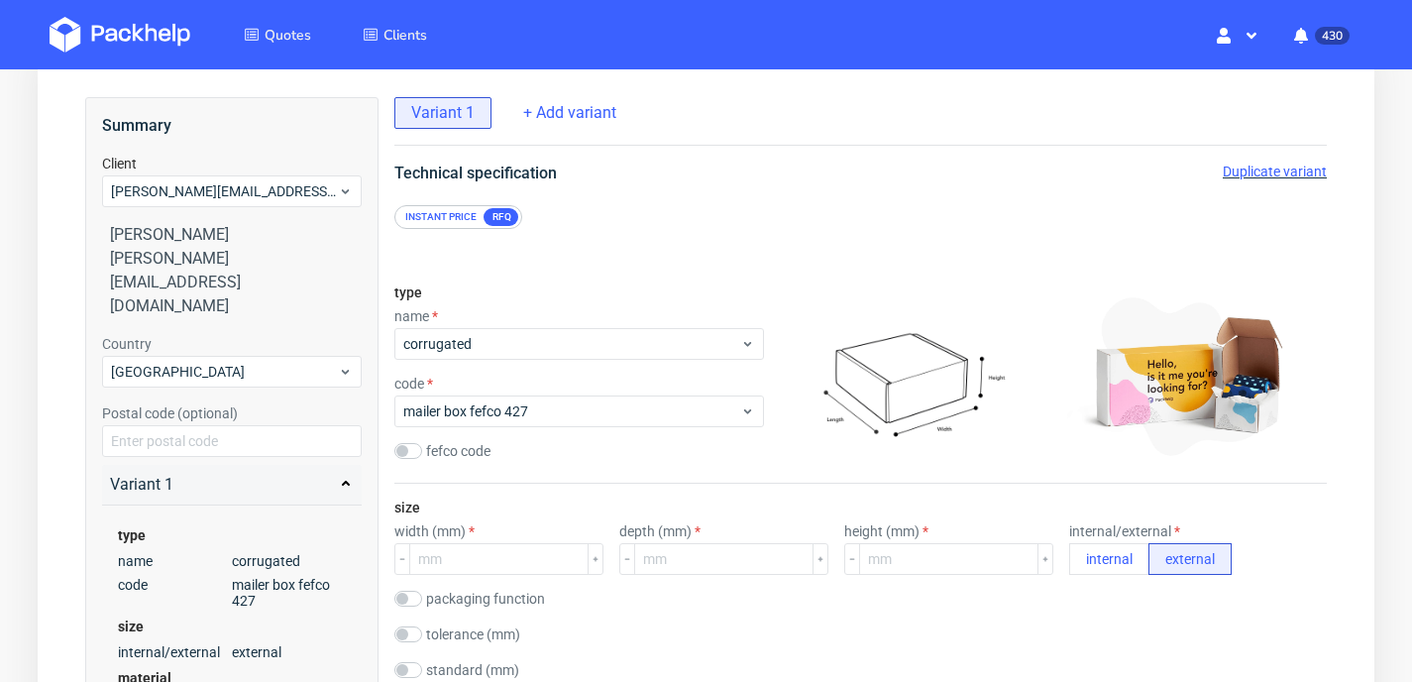
scroll to position [162, 0]
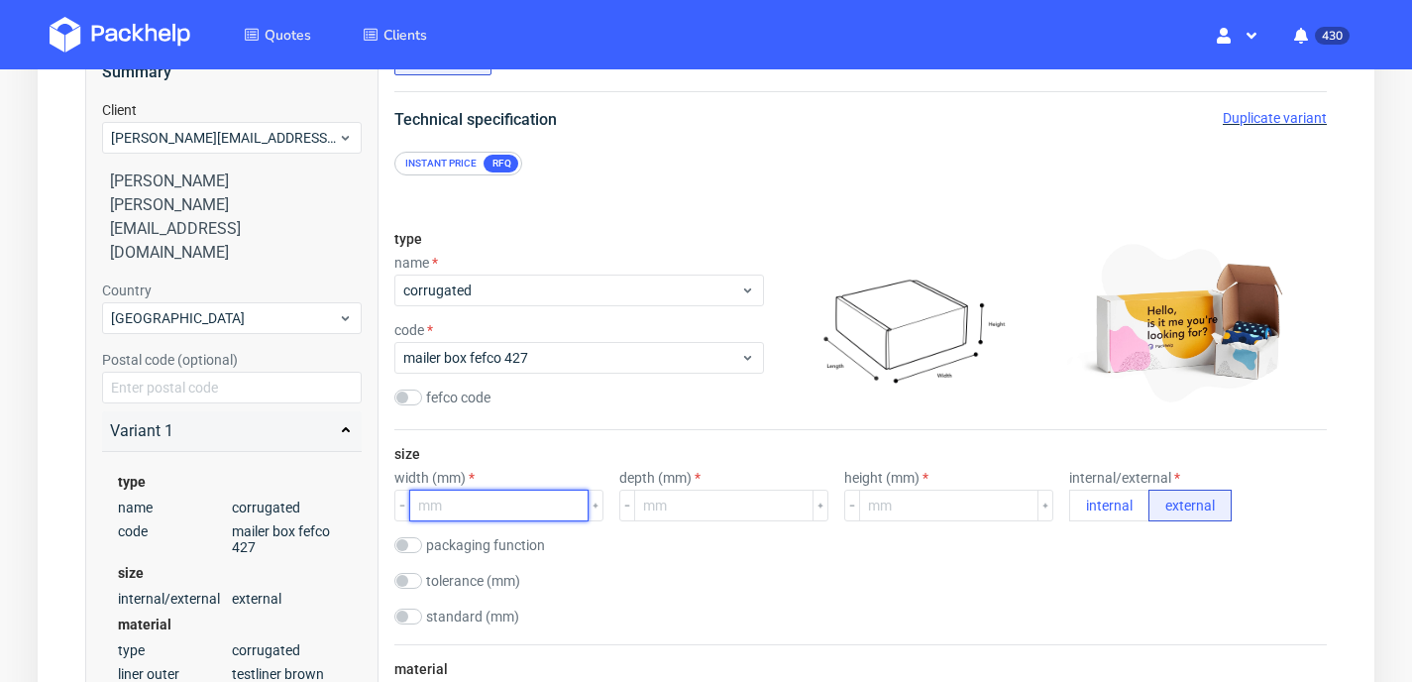
click at [482, 506] on input "number" at bounding box center [498, 505] width 179 height 32
type input "200"
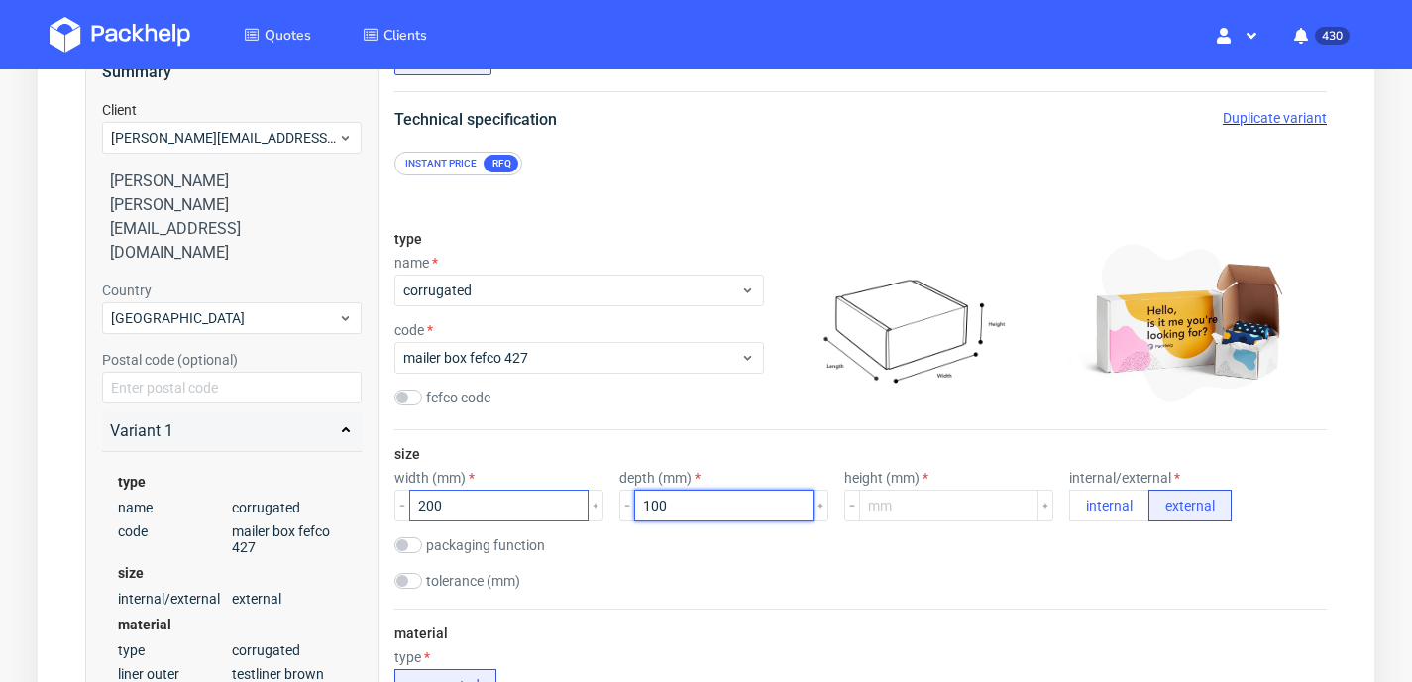
type input "100"
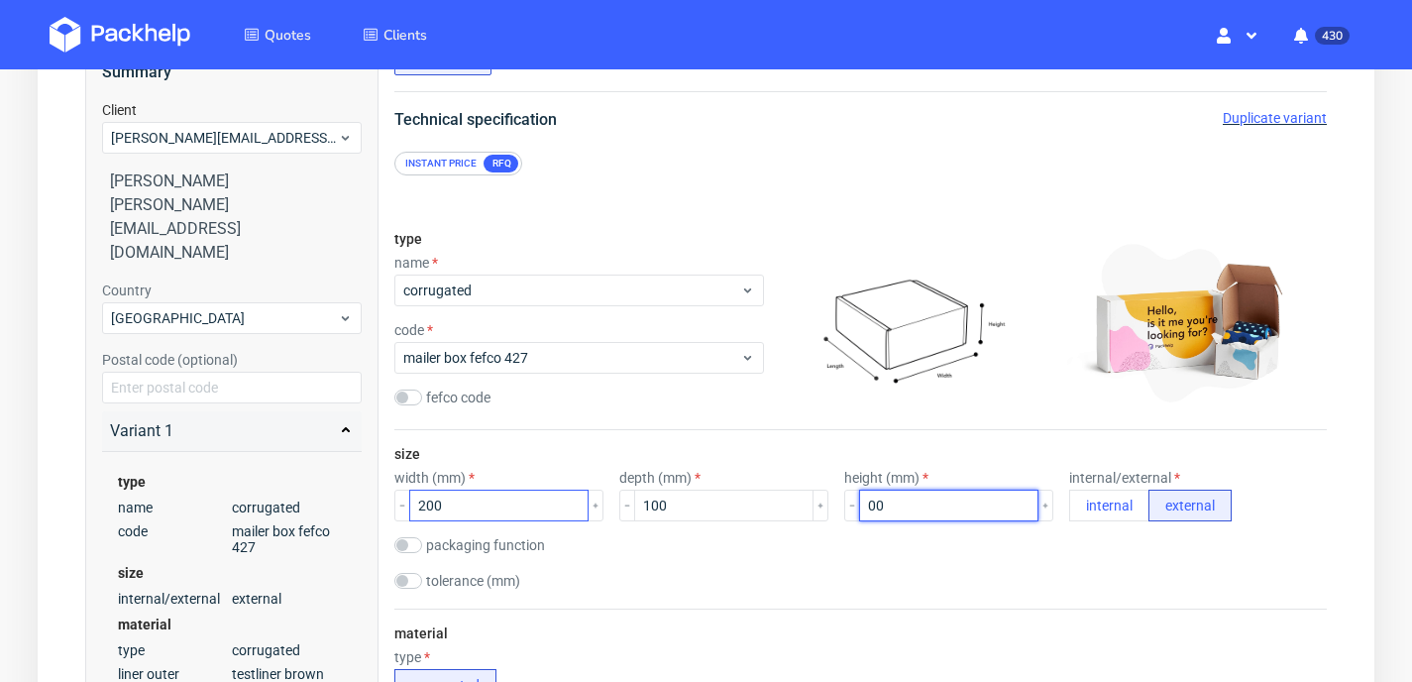
type input "0"
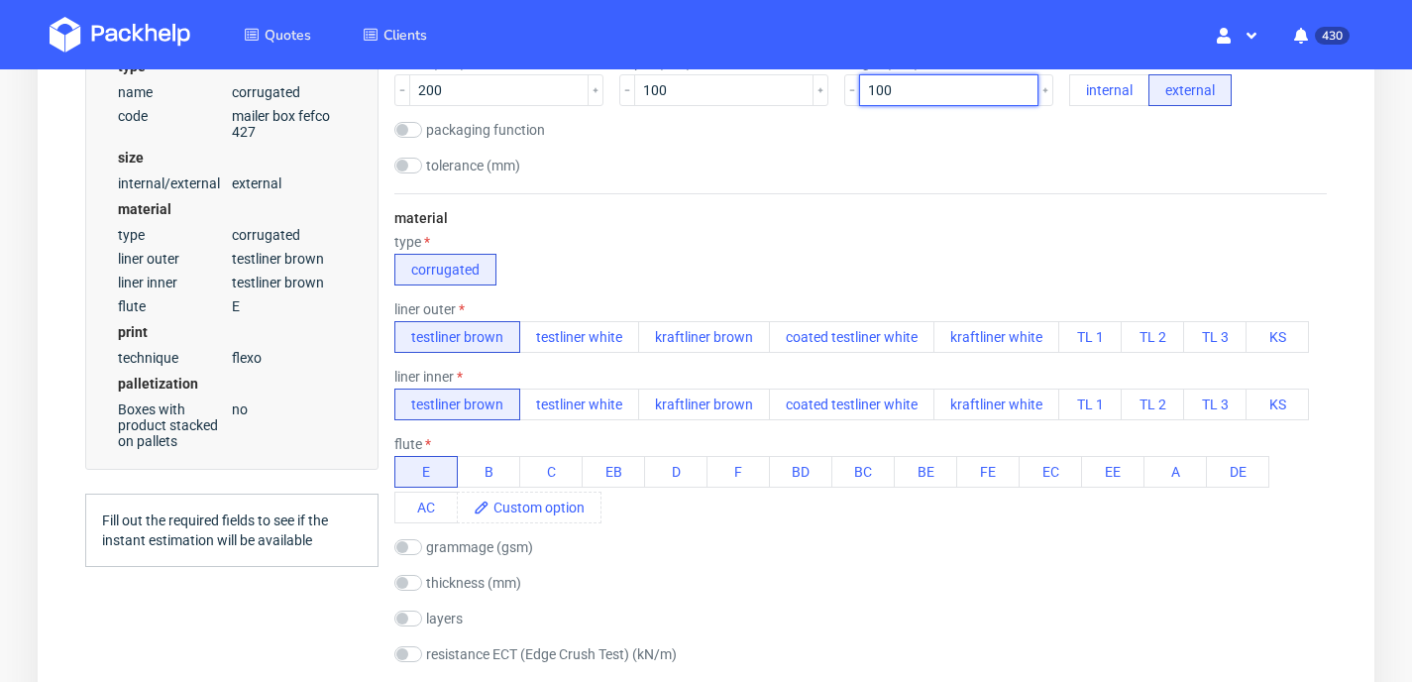
scroll to position [581, 0]
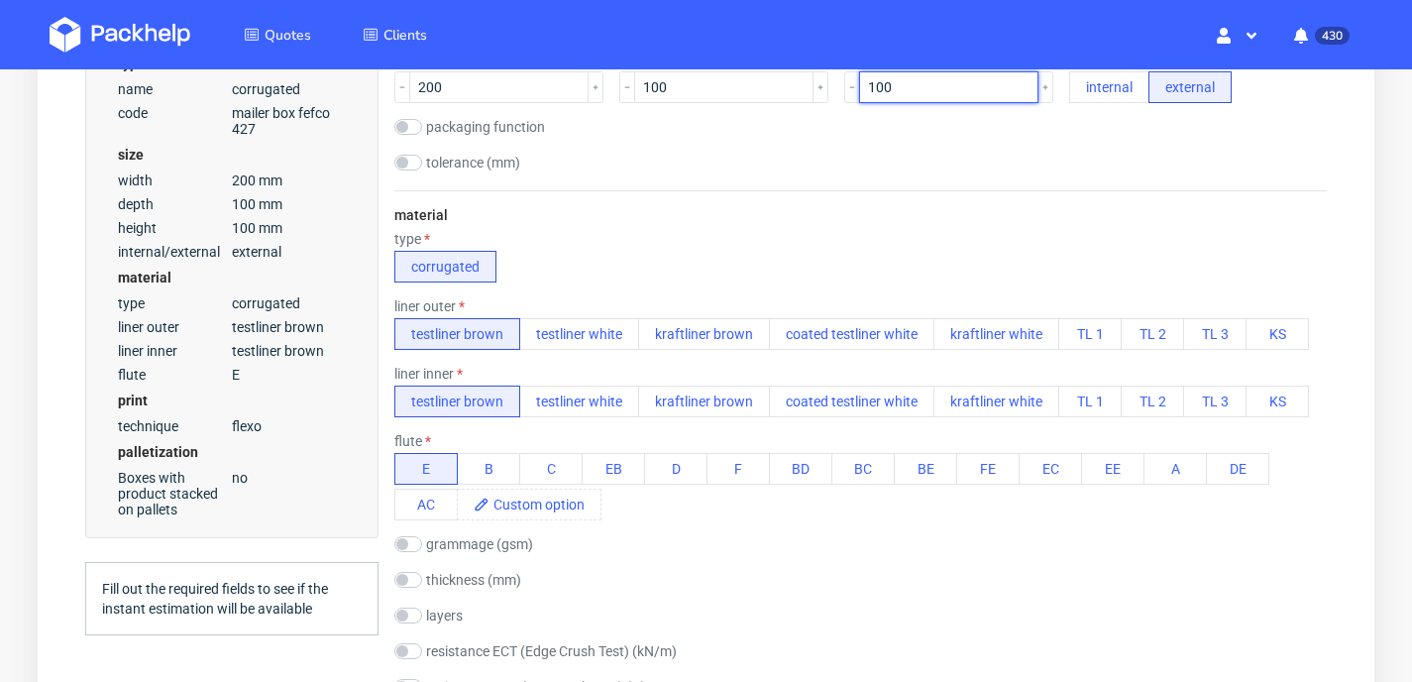
type input "100"
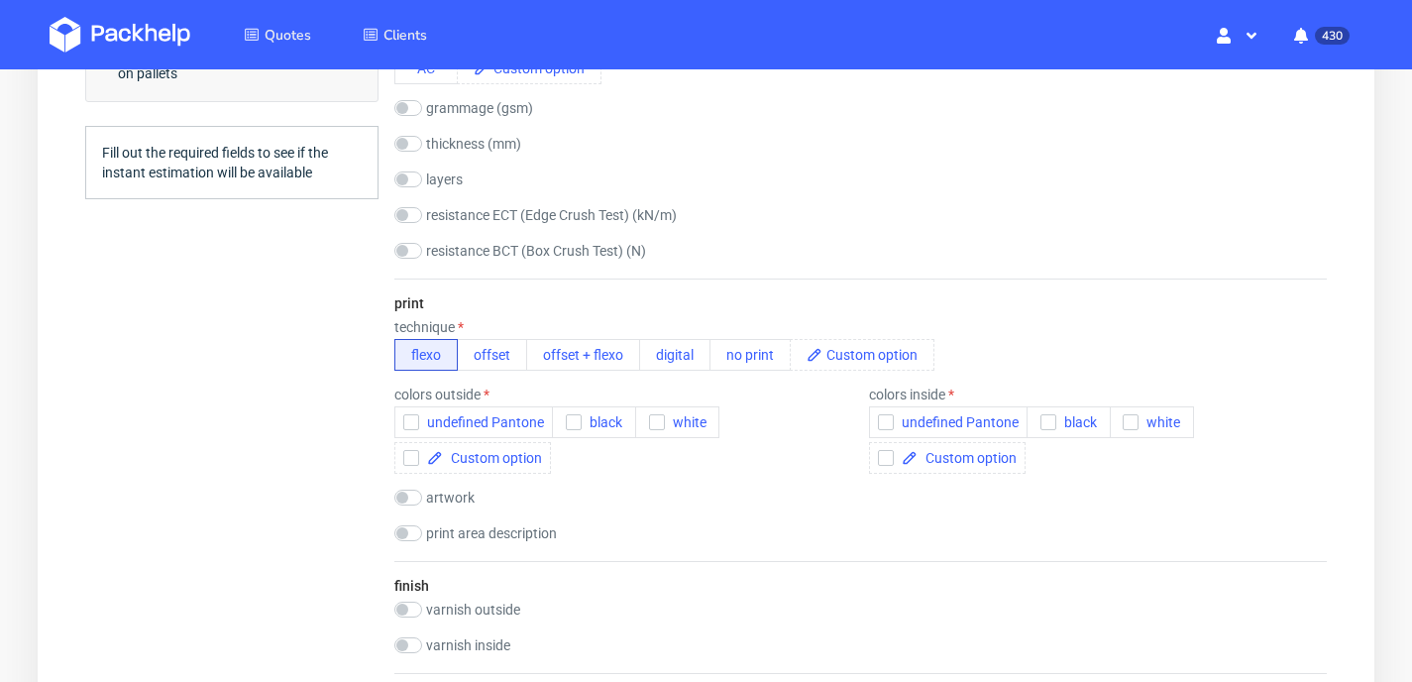
scroll to position [1066, 0]
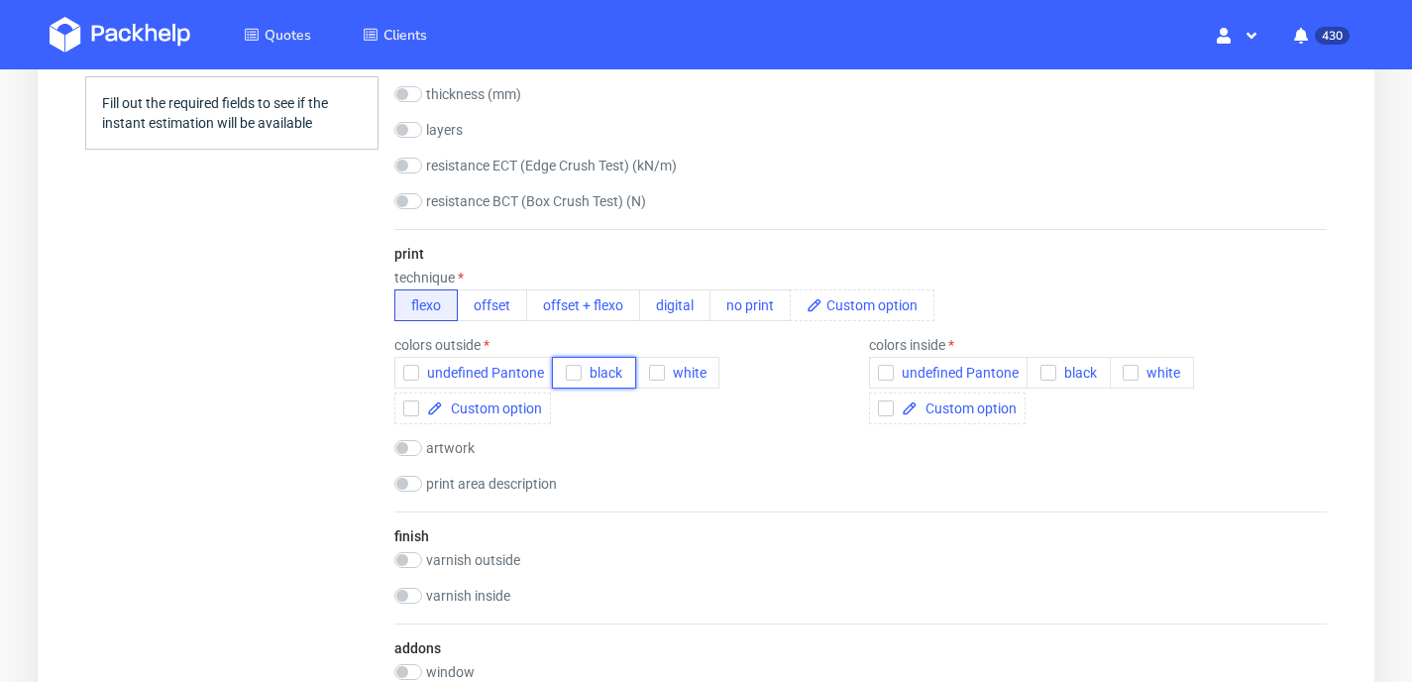
click at [586, 368] on span "black" at bounding box center [602, 373] width 41 height 16
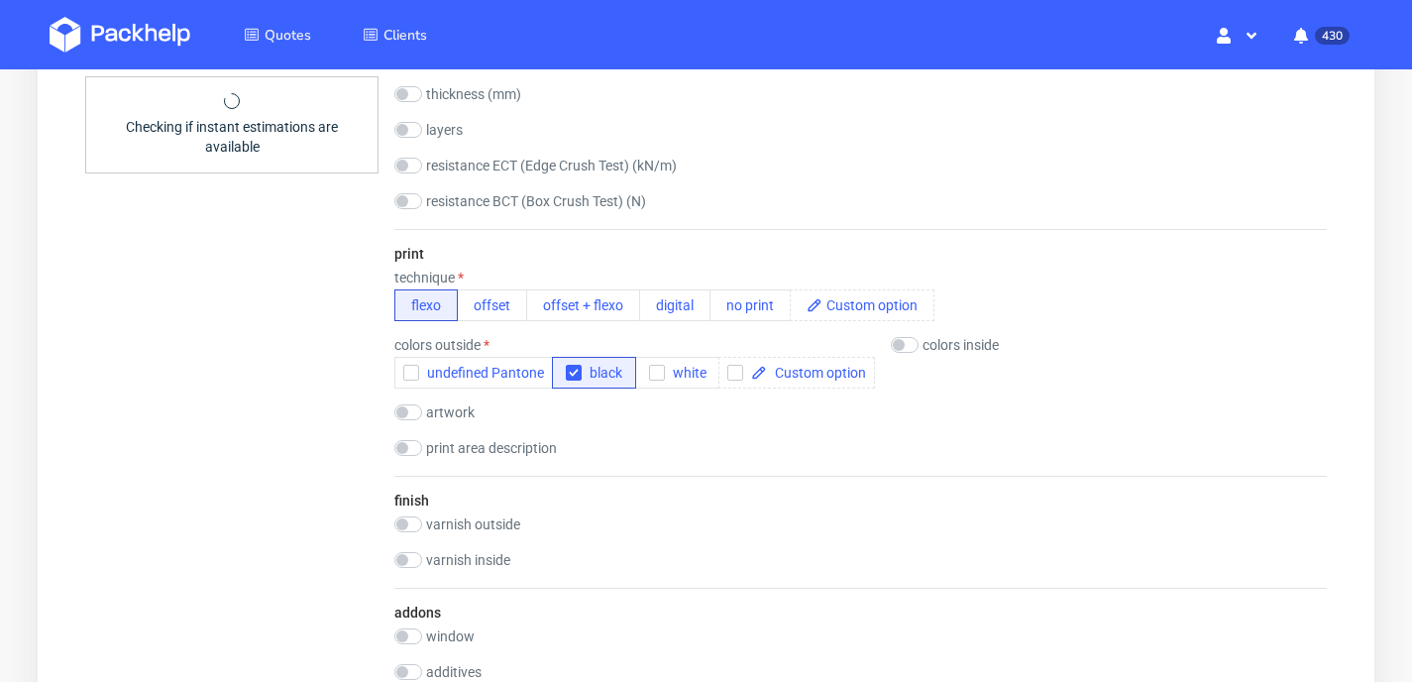
click at [916, 348] on div "colors inside" at bounding box center [970, 345] width 159 height 16
click at [909, 346] on input "checkbox" at bounding box center [905, 345] width 28 height 16
checkbox input "true"
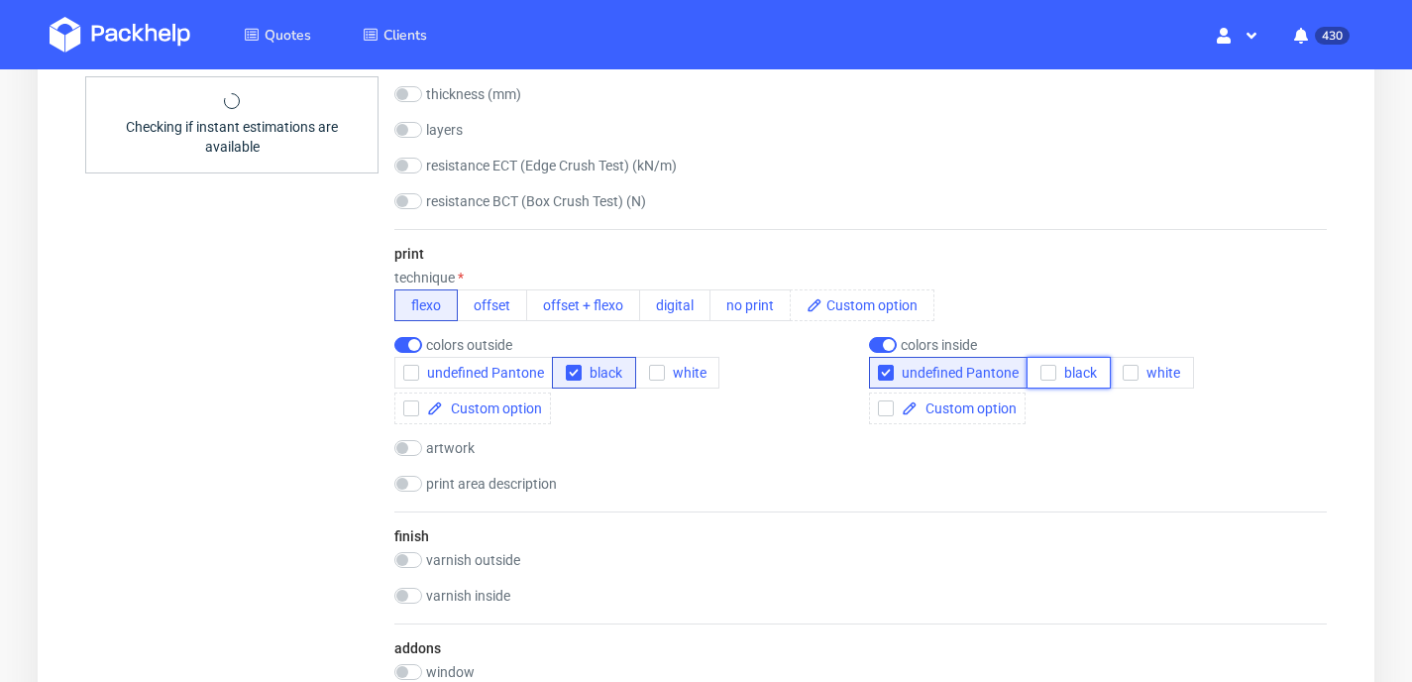
click at [1053, 372] on div "button" at bounding box center [1048, 373] width 16 height 16
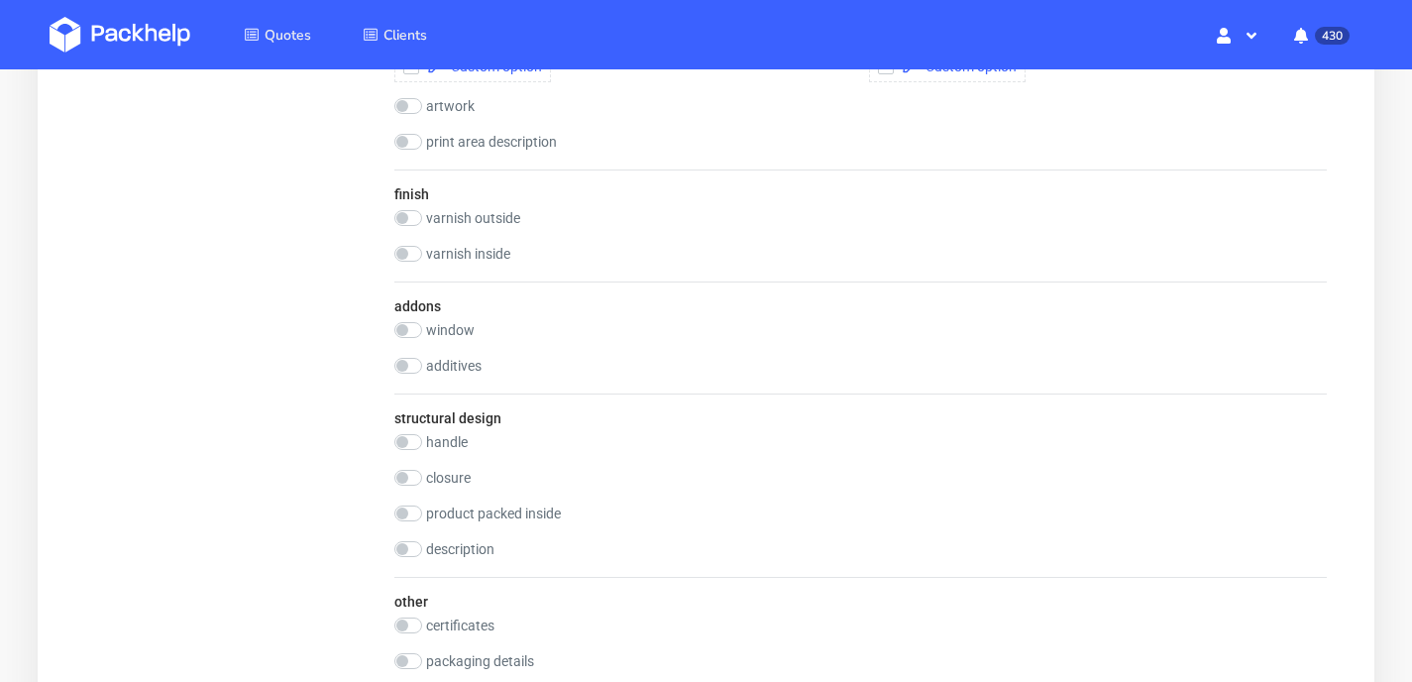
scroll to position [1409, 0]
click at [414, 473] on input "checkbox" at bounding box center [408, 477] width 28 height 16
checkbox input "true"
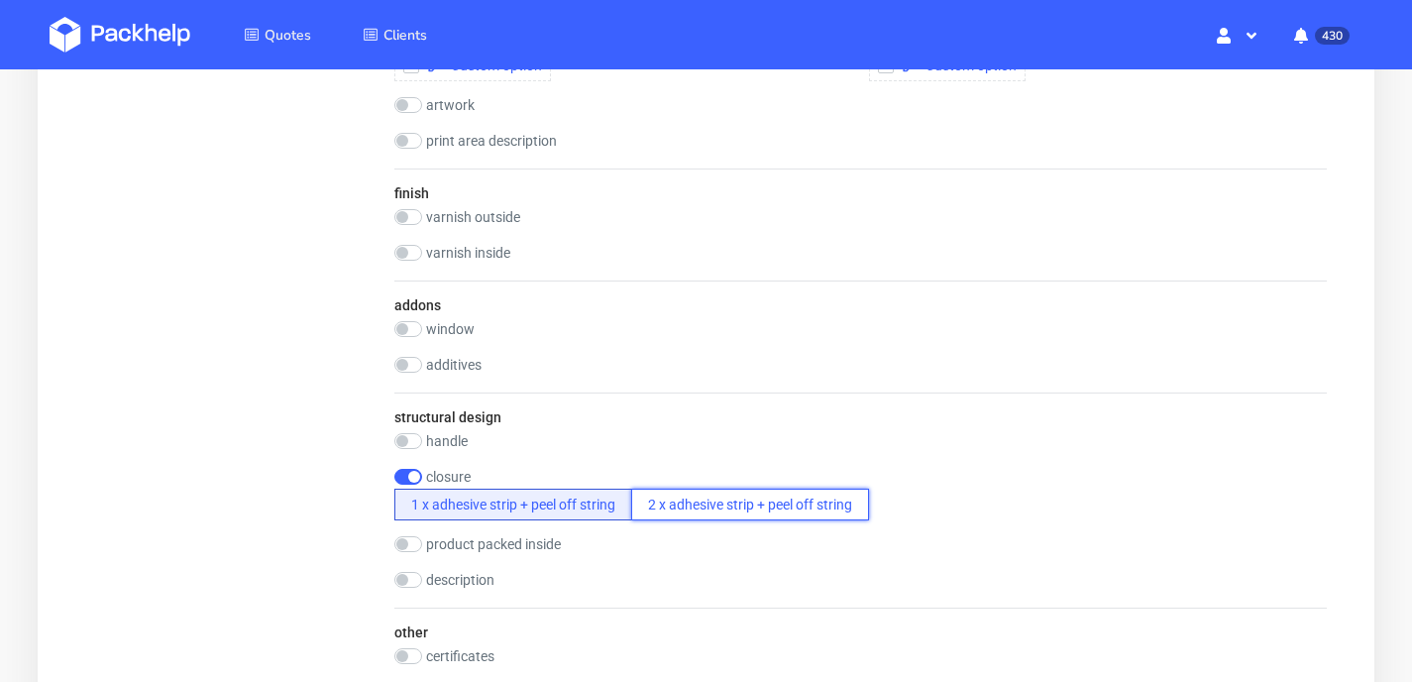
click at [734, 495] on button "2 x adhesive strip + peel off string" at bounding box center [750, 504] width 238 height 32
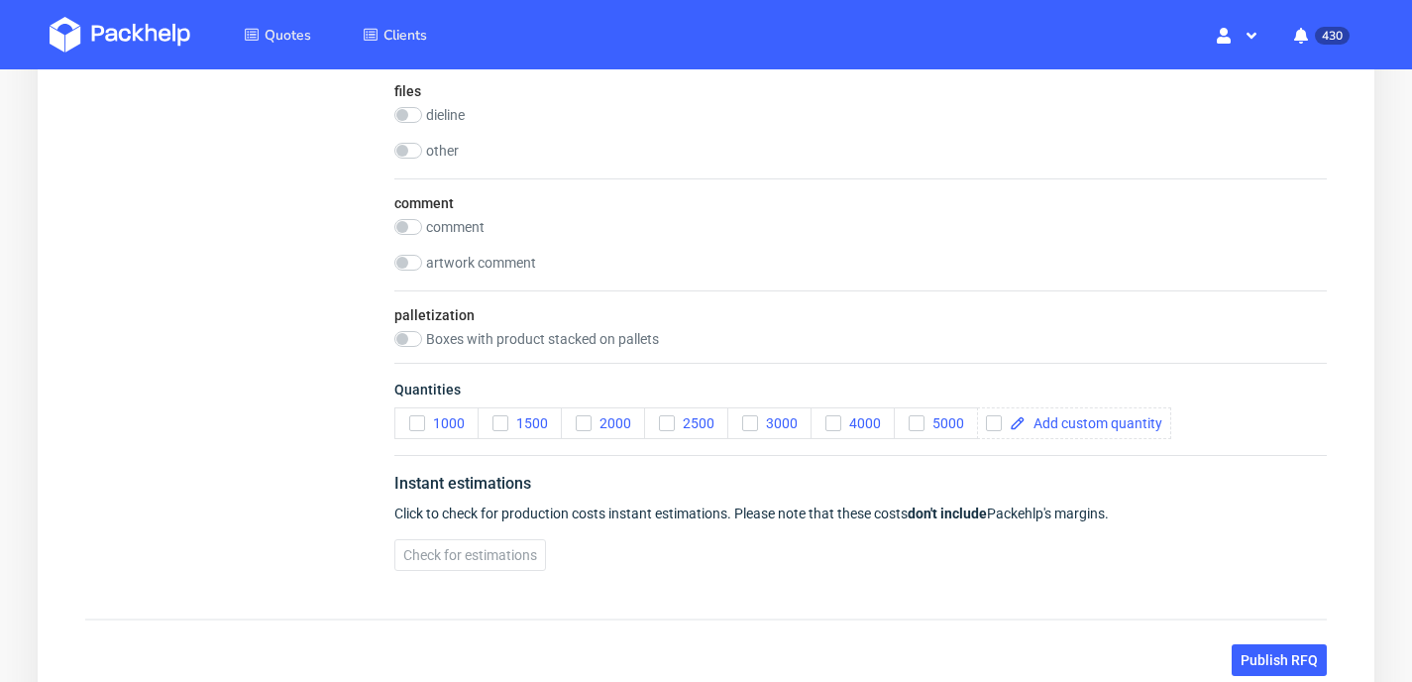
scroll to position [2068, 0]
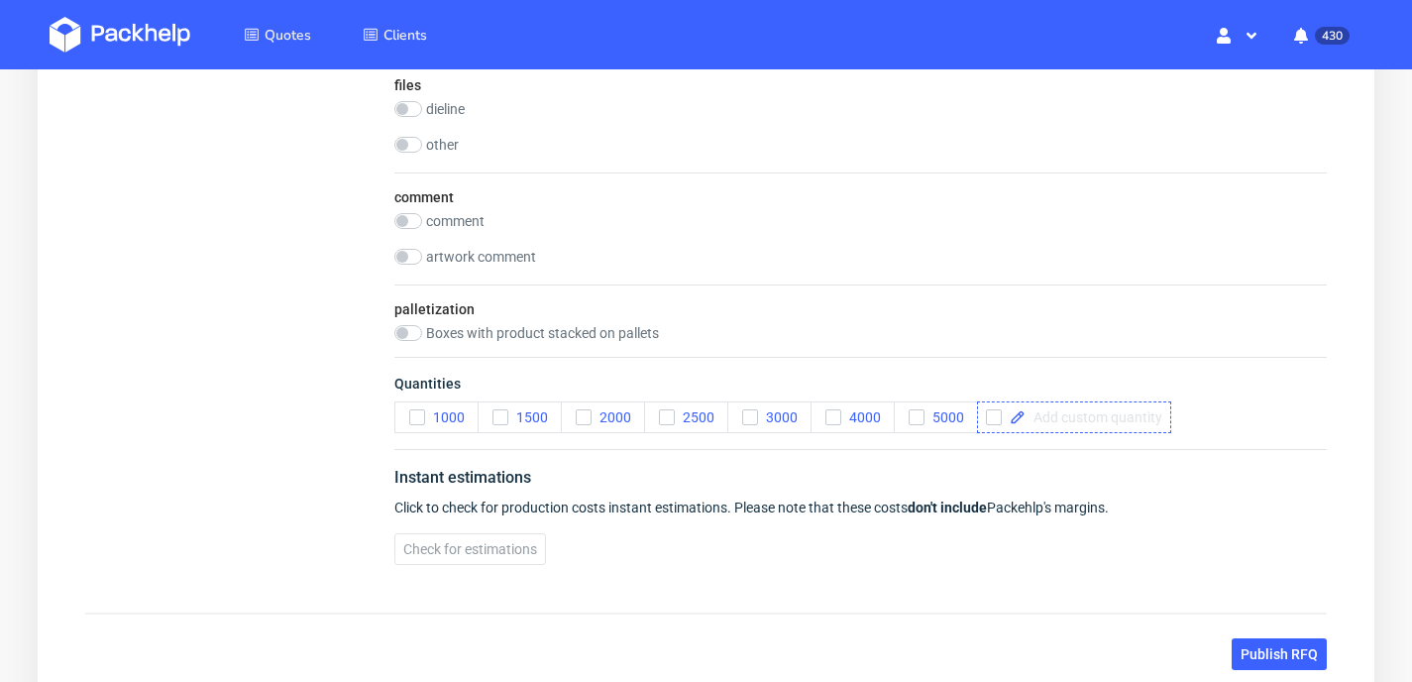
click at [1093, 410] on span at bounding box center [1093, 417] width 137 height 14
checkbox input "true"
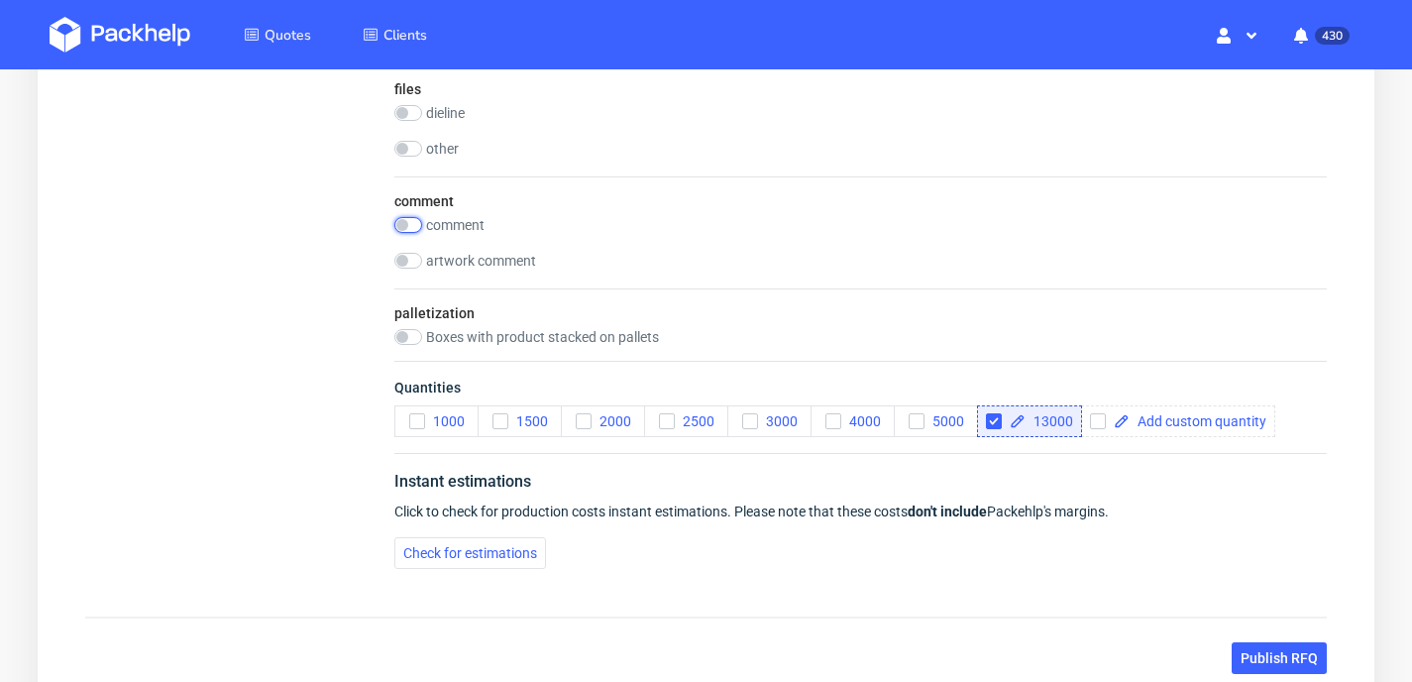
click at [413, 222] on input "checkbox" at bounding box center [408, 225] width 28 height 16
checkbox input "true"
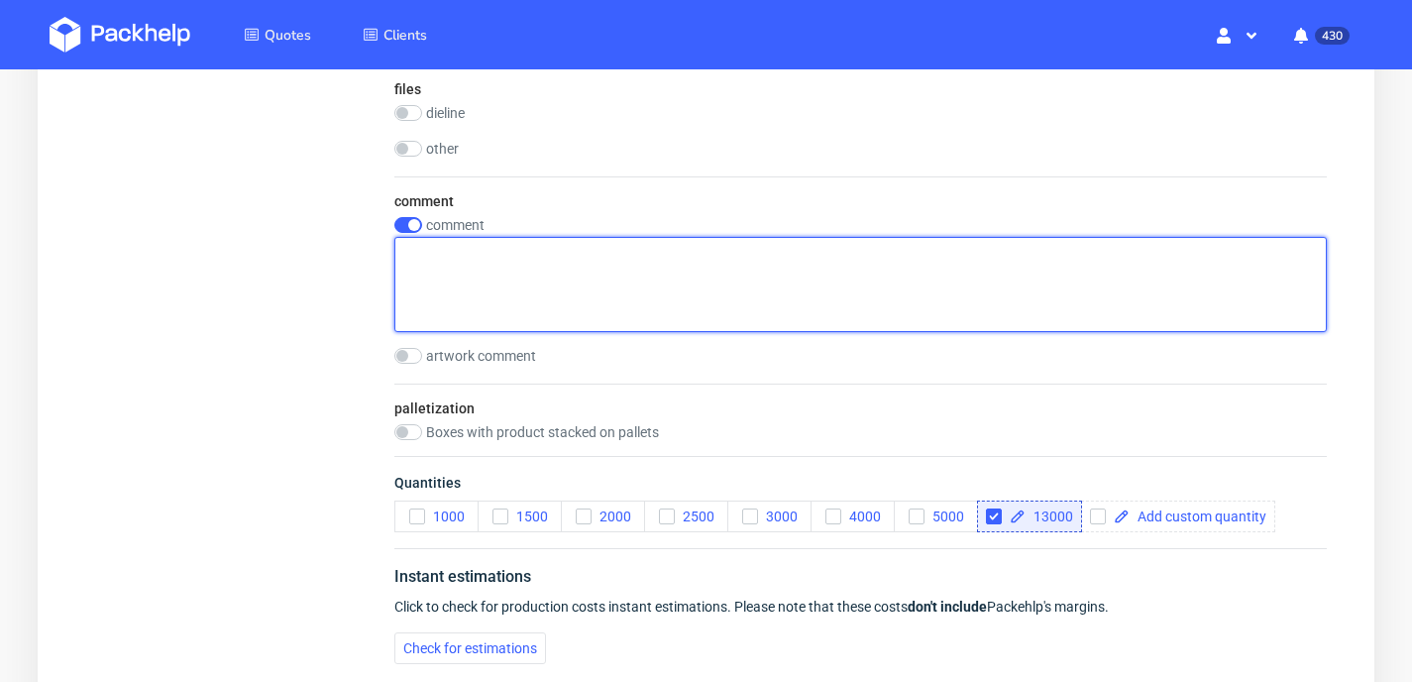
click at [434, 254] on textarea at bounding box center [860, 284] width 932 height 95
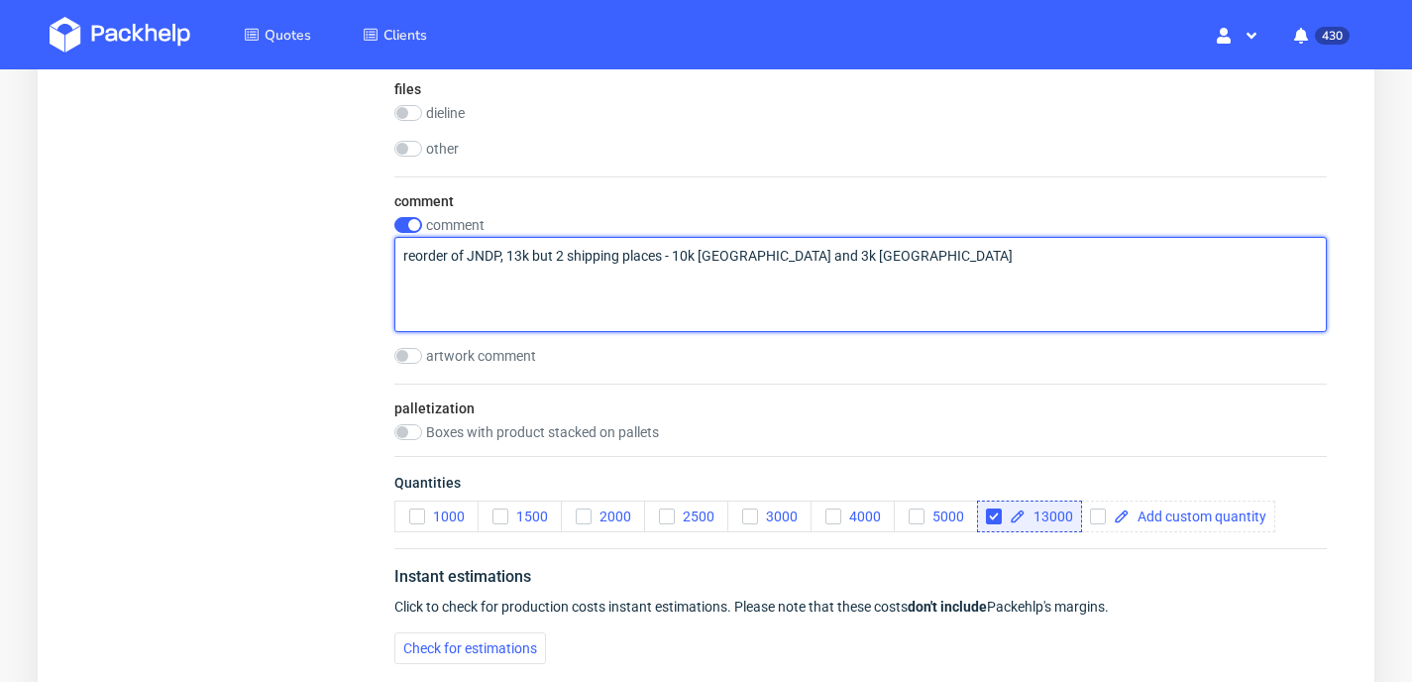
type textarea "reorder of JNDP, 13k but 2 shipping places - 10k [GEOGRAPHIC_DATA] and 3k [GEOG…"
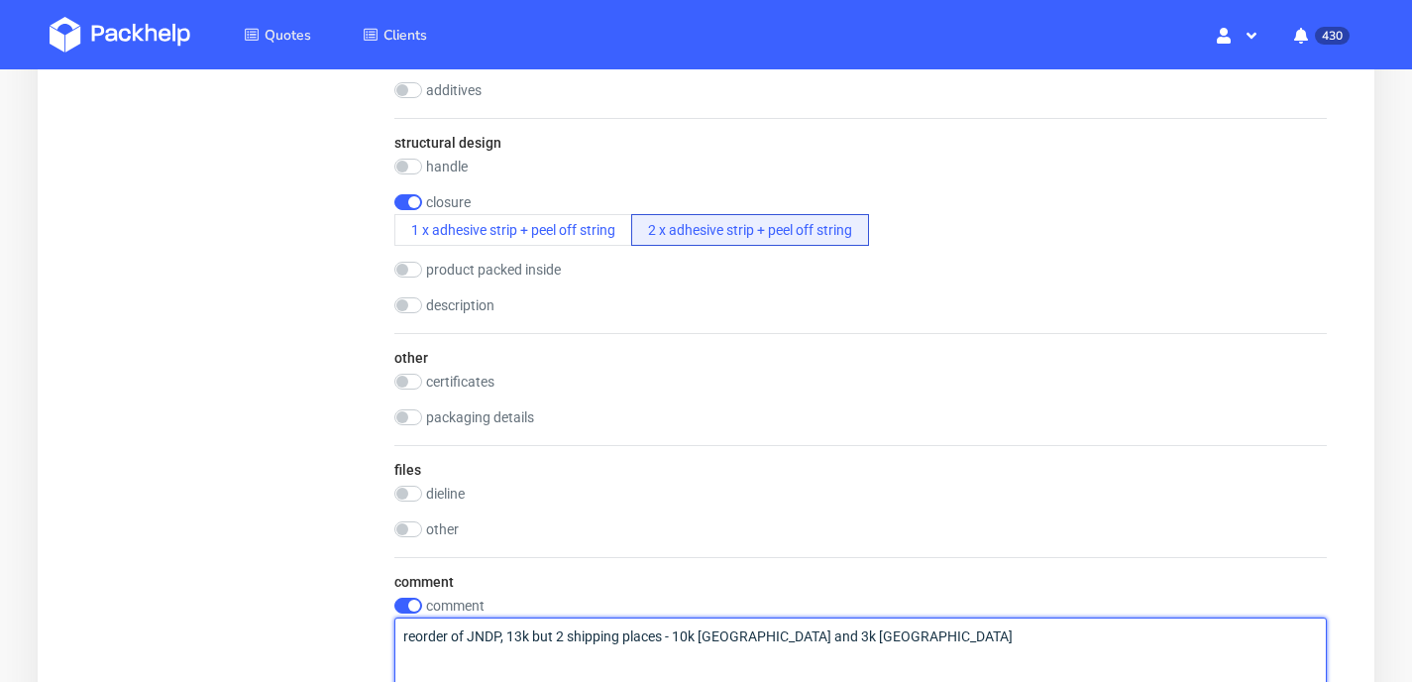
scroll to position [2310, 0]
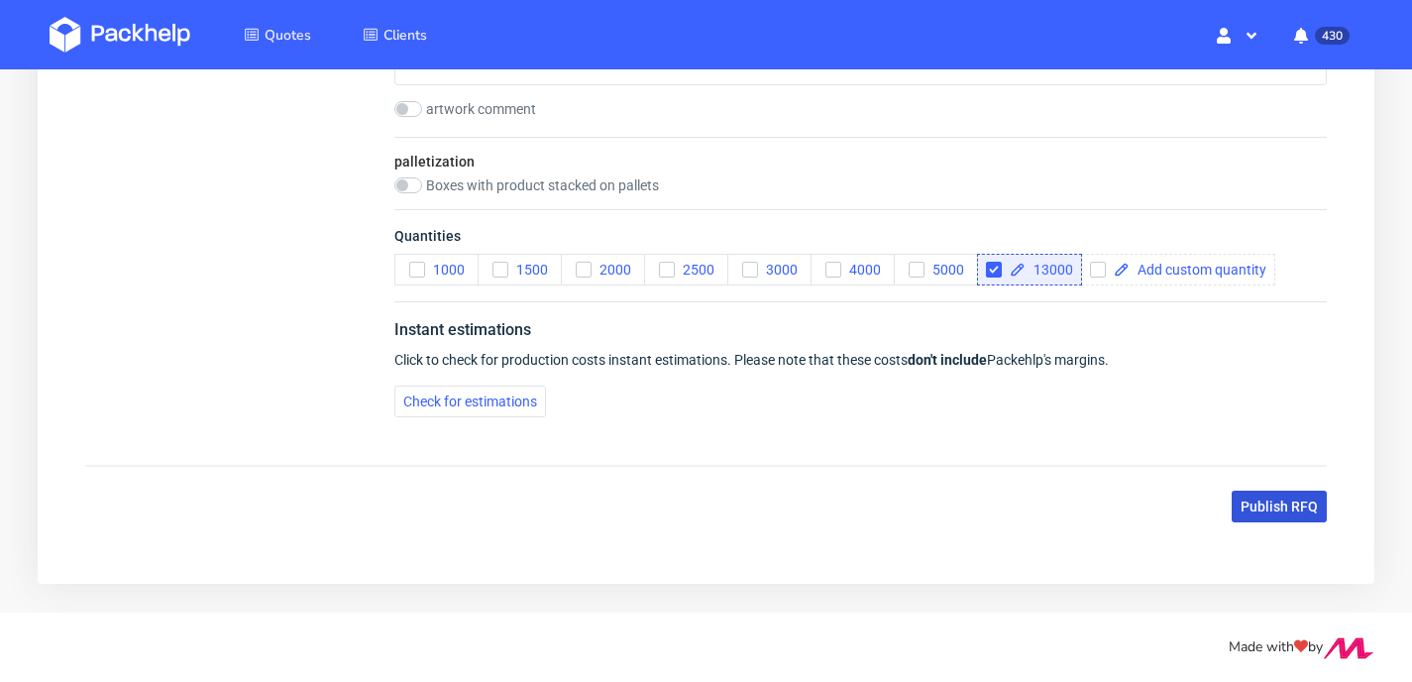
click at [1268, 505] on span "Publish RFQ" at bounding box center [1278, 506] width 77 height 14
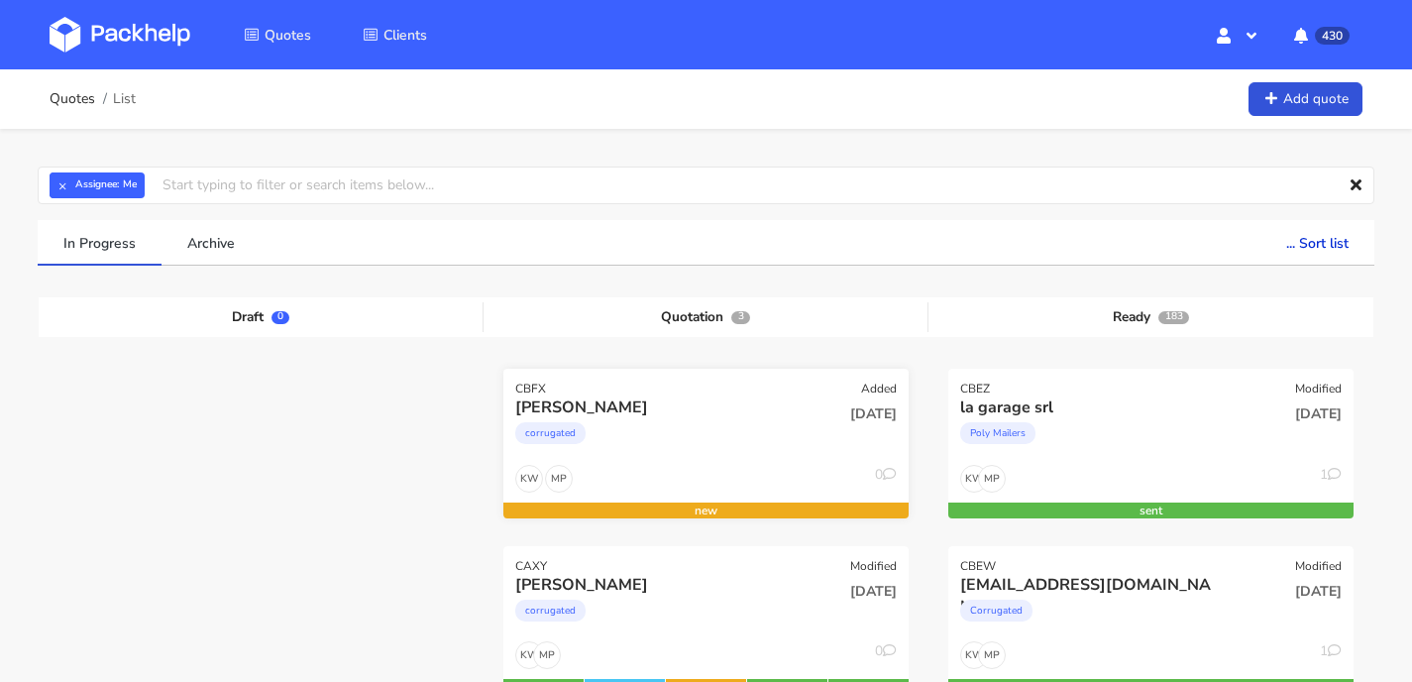
click at [598, 375] on div "CBFX Added" at bounding box center [705, 383] width 405 height 28
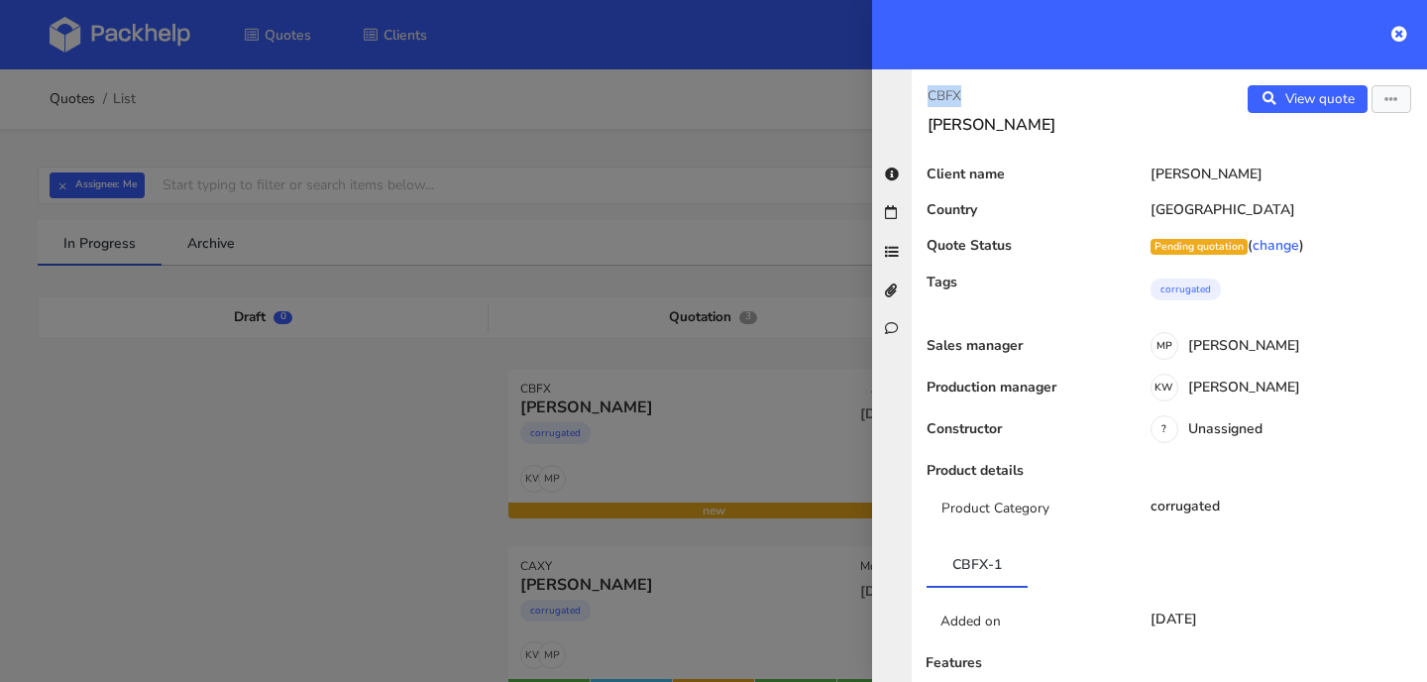
drag, startPoint x: 967, startPoint y: 87, endPoint x: 921, endPoint y: 87, distance: 45.6
click at [921, 87] on div "CBFX [PERSON_NAME]" at bounding box center [1040, 110] width 258 height 50
copy p "CBFX"
